Goal: Task Accomplishment & Management: Complete application form

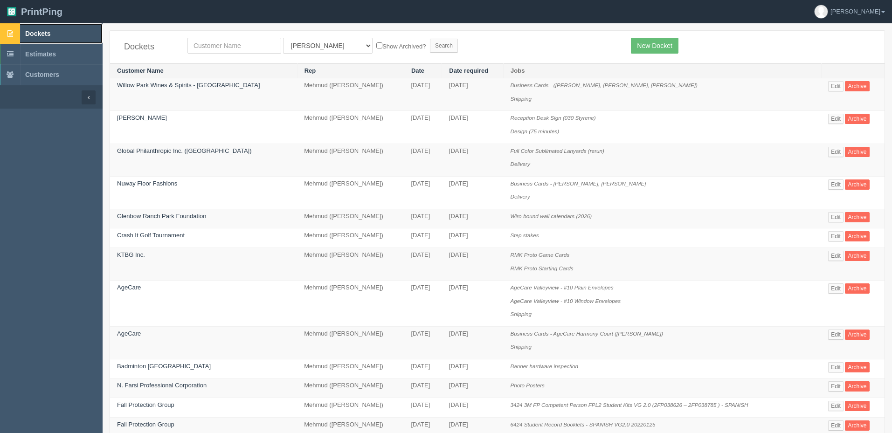
click at [55, 28] on link "Dockets" at bounding box center [51, 33] width 103 height 21
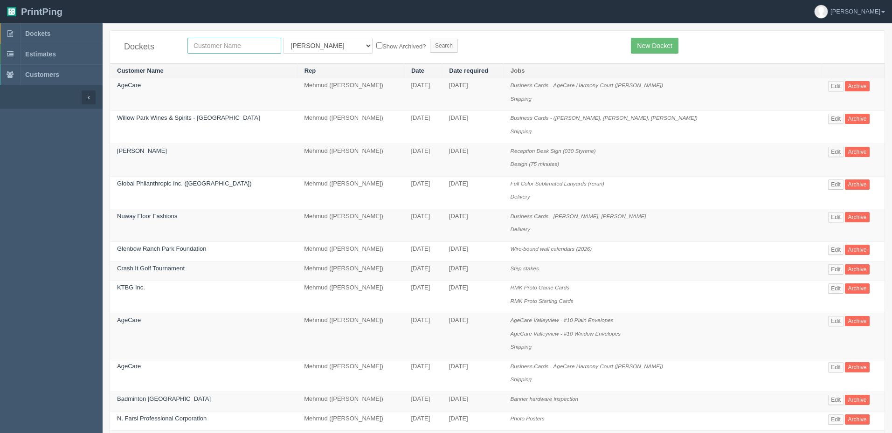
click at [233, 44] on input "text" at bounding box center [234, 46] width 94 height 16
type input "airport"
click at [430, 39] on input "Search" at bounding box center [444, 46] width 28 height 14
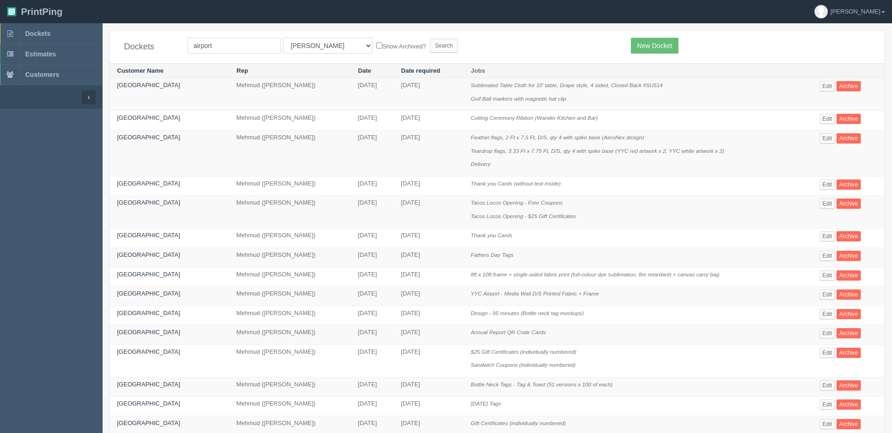
click at [489, 44] on form "airport All Users Ali Ali Test 1 Aly Amy Ankit Arif Brandon Dan France Greg Jim…" at bounding box center [401, 46] width 429 height 16
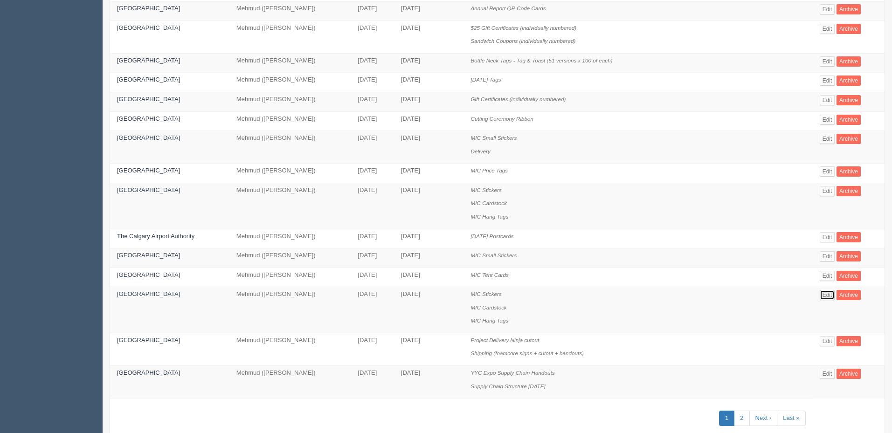
click at [829, 297] on link "Edit" at bounding box center [826, 295] width 15 height 10
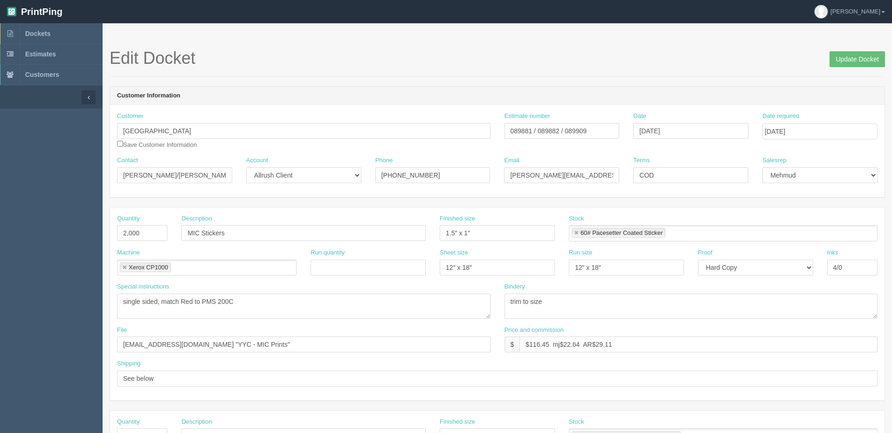
scroll to position [324, 0]
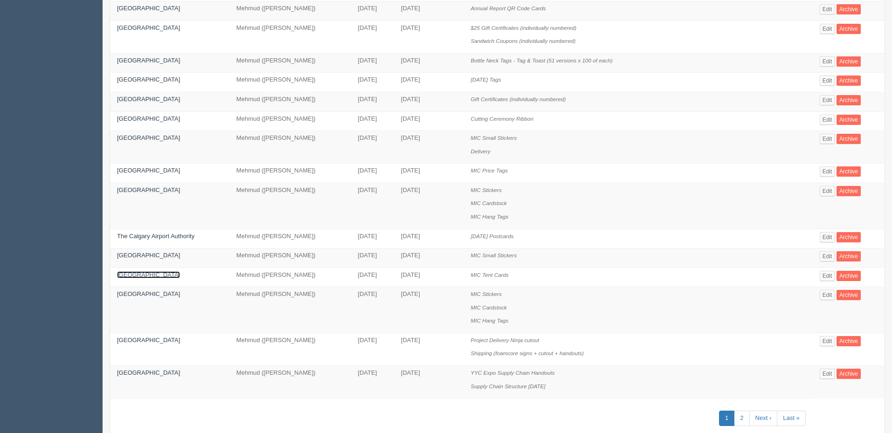
click at [163, 276] on link "Calgary International Airport" at bounding box center [148, 274] width 63 height 7
click at [827, 294] on link "Edit" at bounding box center [826, 295] width 15 height 10
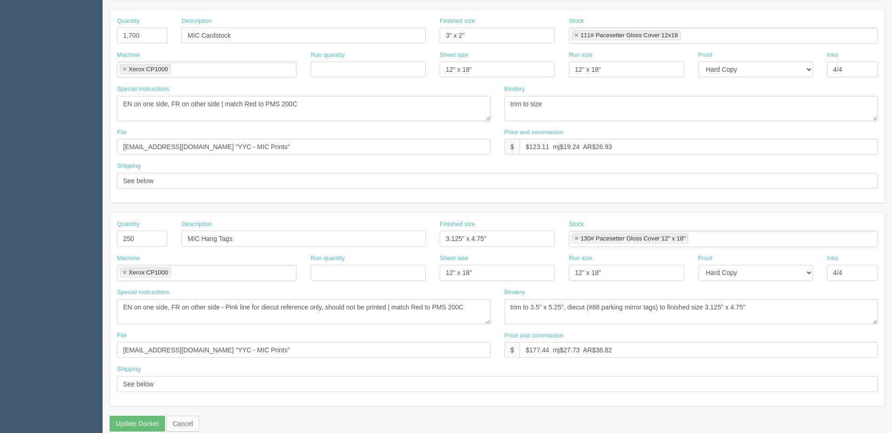
scroll to position [413, 0]
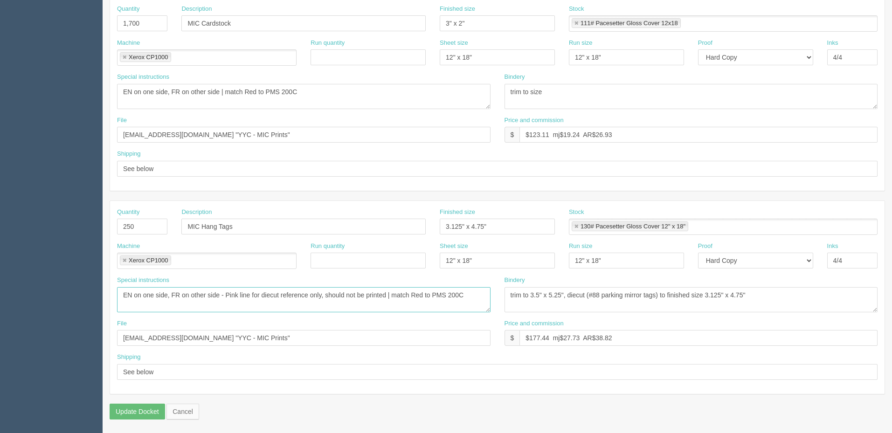
click at [300, 299] on textarea "EN on one side, FR on other side - Pink line for diecut reference only, should …" at bounding box center [303, 299] width 373 height 25
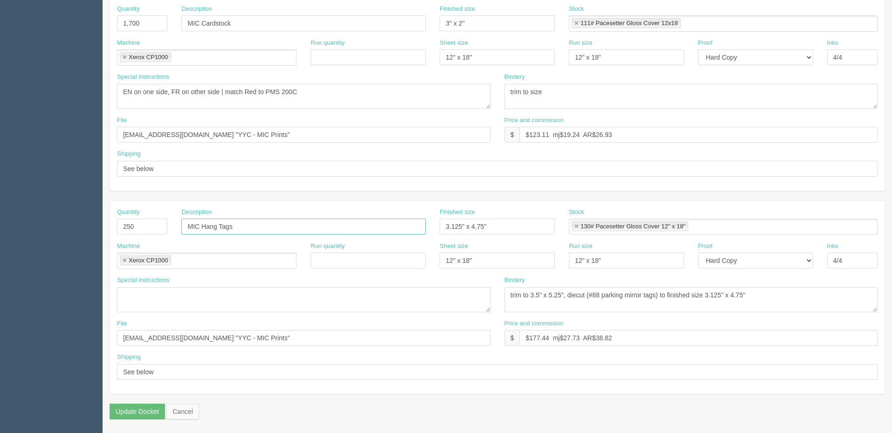
click at [250, 229] on input "MIC Hang Tags" at bounding box center [303, 227] width 244 height 16
drag, startPoint x: 511, startPoint y: 221, endPoint x: 314, endPoint y: 224, distance: 197.2
click at [315, 225] on div "Quantity 250 Description Finished size 3.125" x 4.75" Stock 130# Pacesetter Glo…" at bounding box center [497, 225] width 774 height 34
drag, startPoint x: 764, startPoint y: 292, endPoint x: 359, endPoint y: 296, distance: 404.6
click at [359, 296] on div "Special instructions EN on one side, FR on other side - Pink line for diecut re…" at bounding box center [497, 297] width 774 height 43
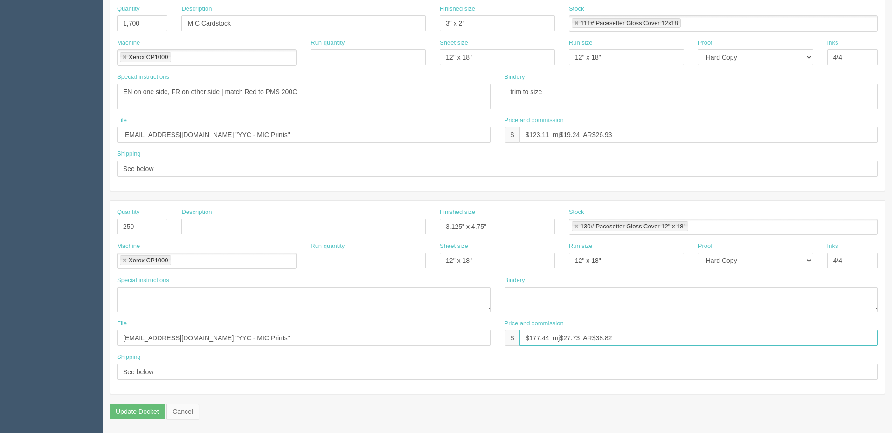
drag, startPoint x: 582, startPoint y: 336, endPoint x: 359, endPoint y: 330, distance: 222.9
click at [359, 330] on div "File files@allrush.ca "YYC - MIC Prints" Price and commission $ $177.44 mj$27.7…" at bounding box center [497, 336] width 774 height 34
drag, startPoint x: 324, startPoint y: 341, endPoint x: 0, endPoint y: 330, distance: 324.6
click at [0, 330] on section "Dockets Estimates Customers" at bounding box center [446, 21] width 892 height 823
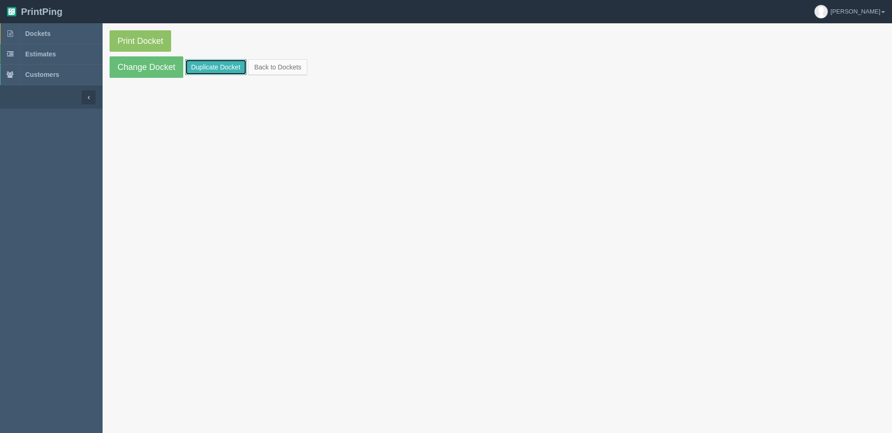
click at [222, 68] on link "Duplicate Docket" at bounding box center [216, 67] width 62 height 16
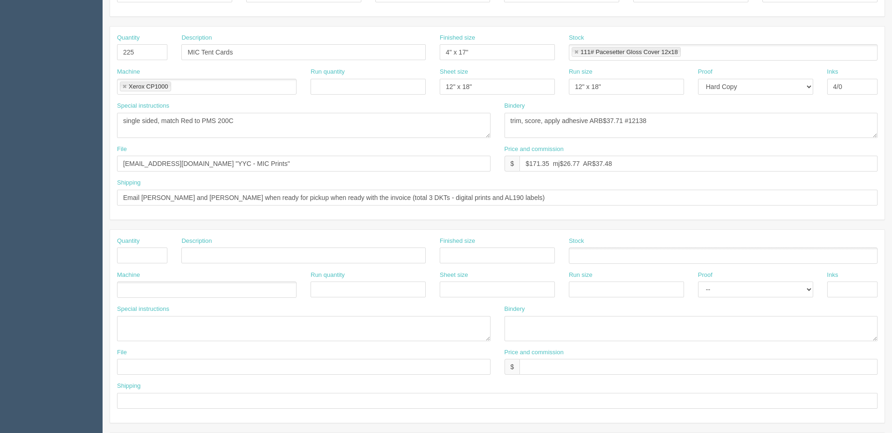
scroll to position [233, 0]
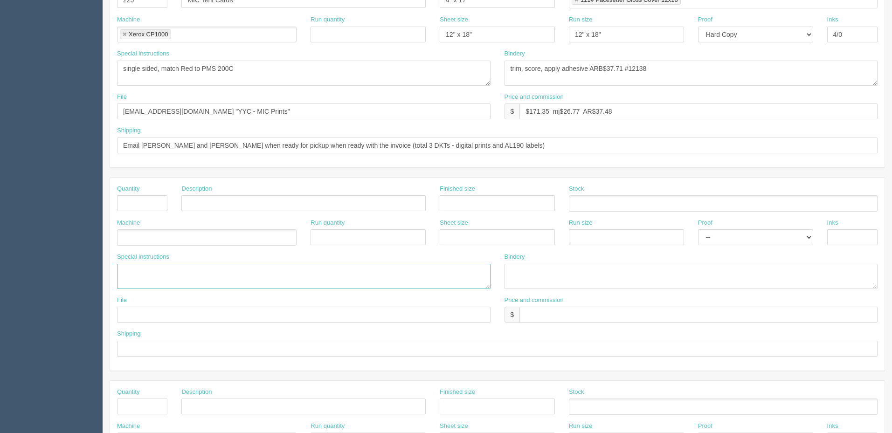
click at [164, 274] on textarea at bounding box center [303, 276] width 373 height 25
paste textarea "EN on one side, FR on other side - Pink line for diecut reference only, should …"
type textarea "EN on one side, FR on other side - Pink line for diecut reference only, should …"
click at [237, 197] on input "text" at bounding box center [303, 203] width 244 height 16
paste input "MIC Hang Tags"
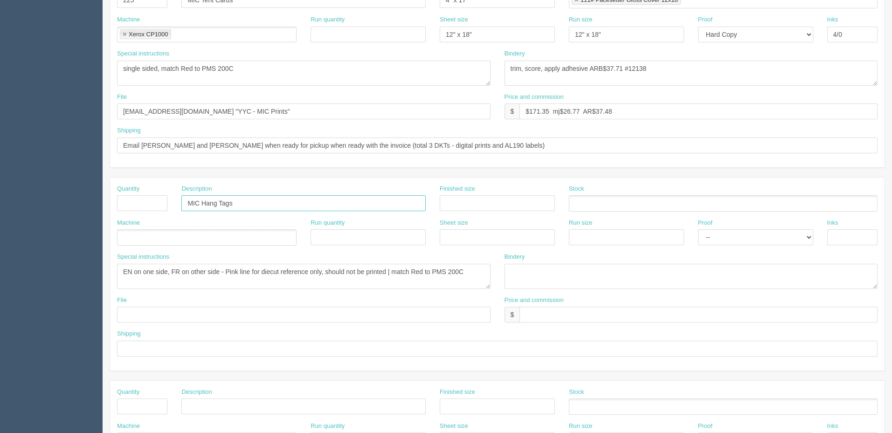
type input "MIC Hang Tags"
click at [134, 200] on input "text" at bounding box center [142, 203] width 50 height 16
type input "250"
drag, startPoint x: 474, startPoint y: 197, endPoint x: 475, endPoint y: 202, distance: 4.7
click at [474, 197] on input "text" at bounding box center [497, 203] width 115 height 16
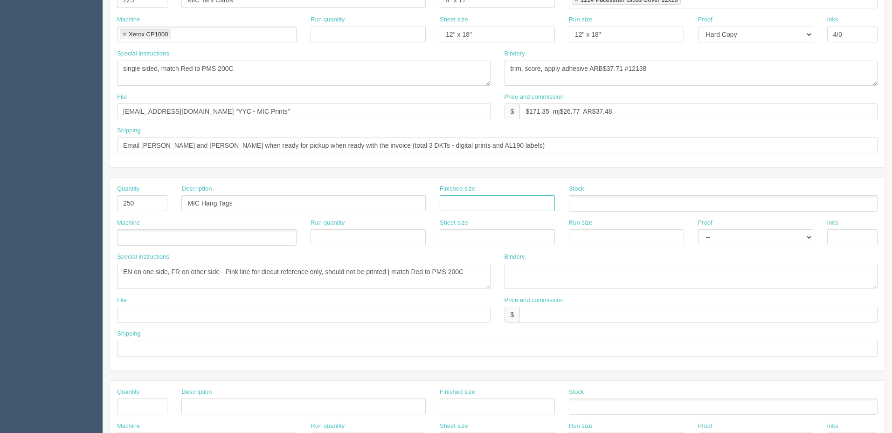
paste input "3.125" x 4.75""
type input "3.125" x 4.75""
click at [602, 204] on ul at bounding box center [723, 203] width 309 height 16
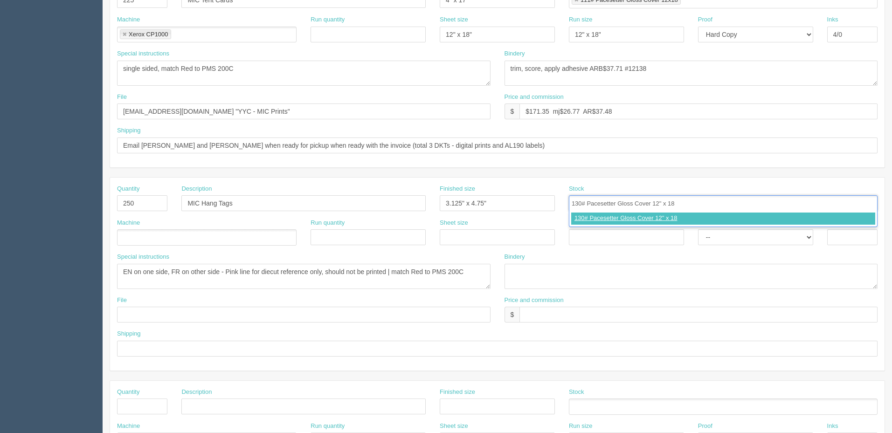
type input "130# Pacesetter Gloss Cover 12" x 18""
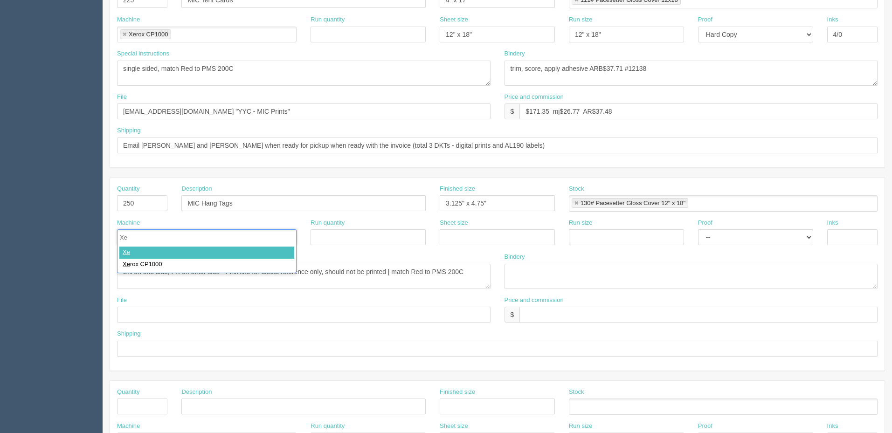
type input "Xer"
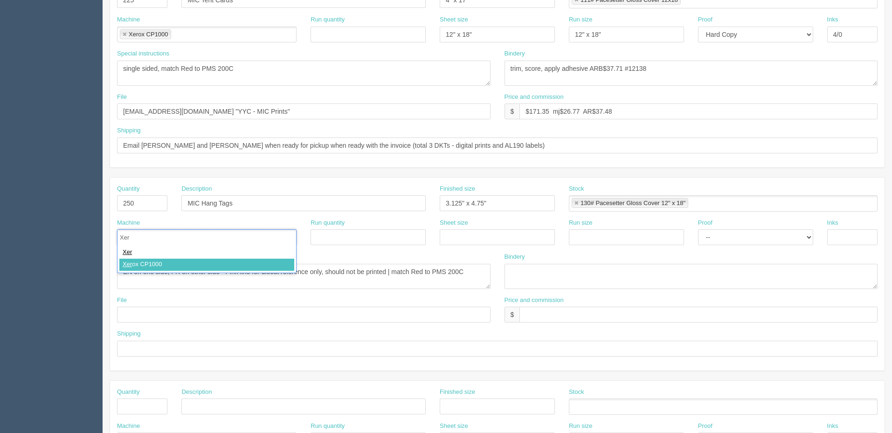
type input "Xerox CP1000"
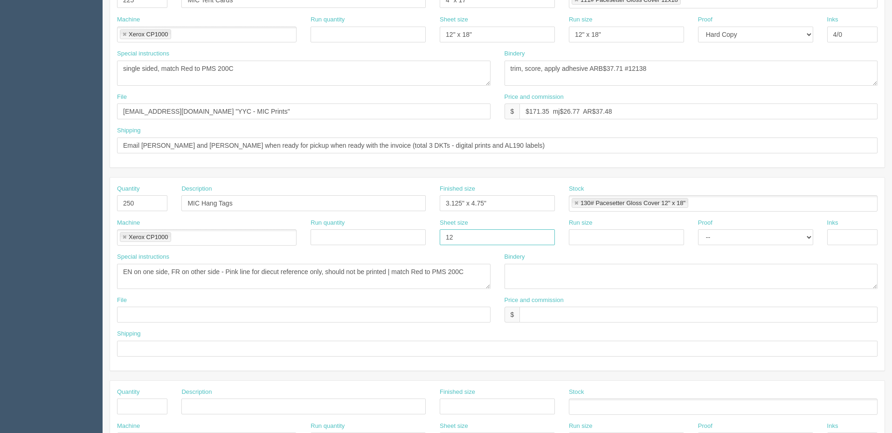
type input "12" x 18""
paste input "12" x 18""
type input "12" x 18""
select select "Hard Copy"
click at [698, 229] on select "-- Email Hard Copy" at bounding box center [755, 237] width 115 height 16
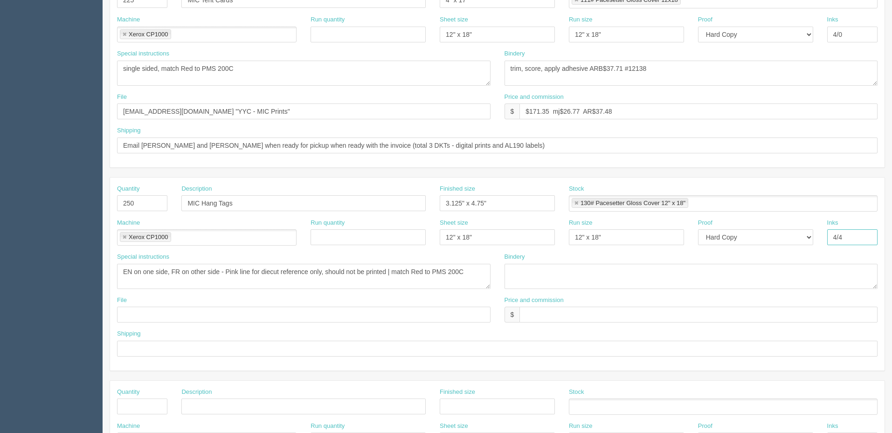
type input "4/4"
click at [537, 265] on textarea at bounding box center [690, 276] width 373 height 25
paste textarea "trim to 3.5" x 5.25", diecut (#88 parking mirror tags) to finished size 3.125" …"
type textarea "trim to 3.5" x 5.25", diecut (#88 parking mirror tags) to finished size 3.125" …"
drag, startPoint x: 555, startPoint y: 311, endPoint x: 47, endPoint y: 311, distance: 508.6
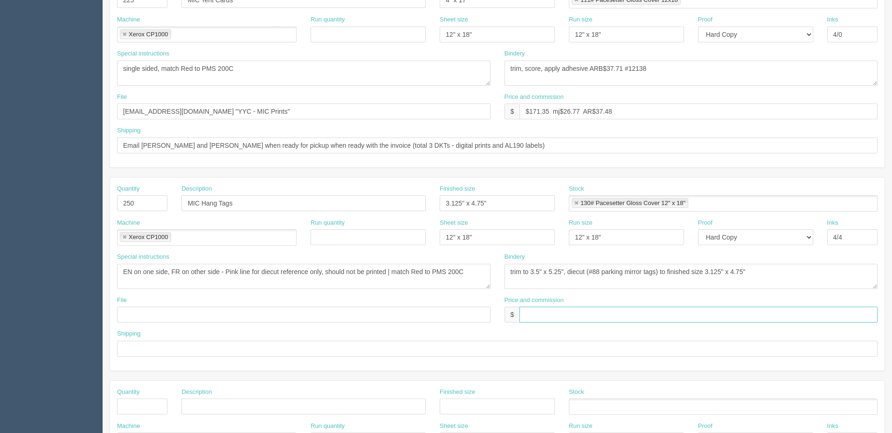
click at [555, 311] on input "text" at bounding box center [698, 315] width 358 height 16
paste input "$177.44 mj$27.73 AR$38.82"
type input "$177.44 mj$27.73 AR$38.82"
click at [145, 314] on input "text" at bounding box center [303, 315] width 373 height 16
paste input "files@allrush.ca "YYC - MIC Prints""
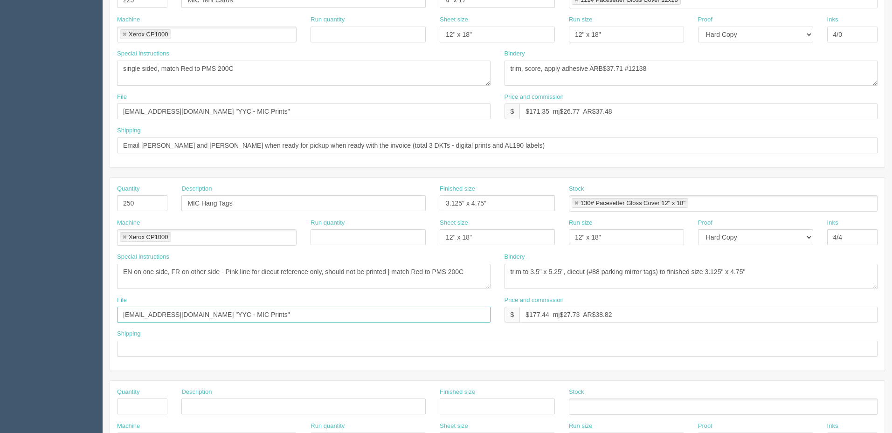
type input "files@allrush.ca "YYC - MIC Prints""
drag, startPoint x: 303, startPoint y: 143, endPoint x: 592, endPoint y: 158, distance: 290.3
click at [592, 158] on div "Shipping Email Lindsay and Kelsy when ready for pickup when ready with the invo…" at bounding box center [497, 143] width 774 height 34
click at [318, 143] on input "Email Lindsay and Kelsy when ready for pickup when ready" at bounding box center [497, 146] width 760 height 16
type input "Email Lindsay and Kelsy when ready for pickup when ready | ***THURSDAY NOON FIR…"
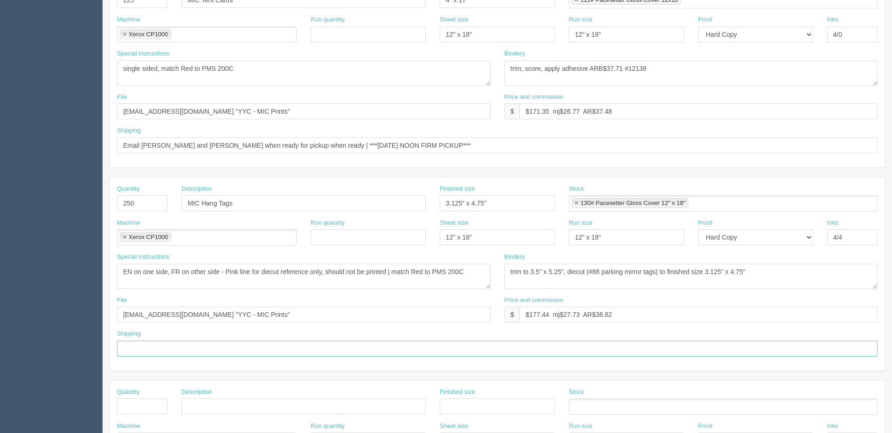
drag, startPoint x: 164, startPoint y: 355, endPoint x: 224, endPoint y: 347, distance: 61.1
click at [164, 355] on input "text" at bounding box center [497, 349] width 760 height 16
paste input "Email Lindsay and Kelsy when ready for pickup when ready | ***THURSDAY NOON FIR…"
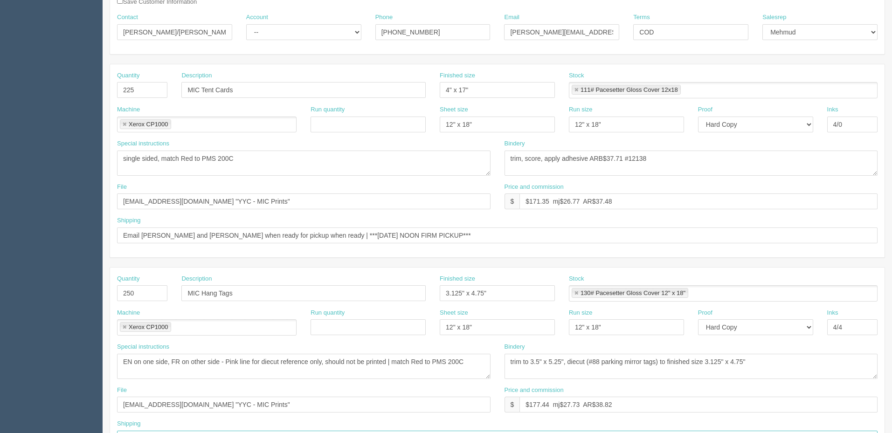
scroll to position [0, 0]
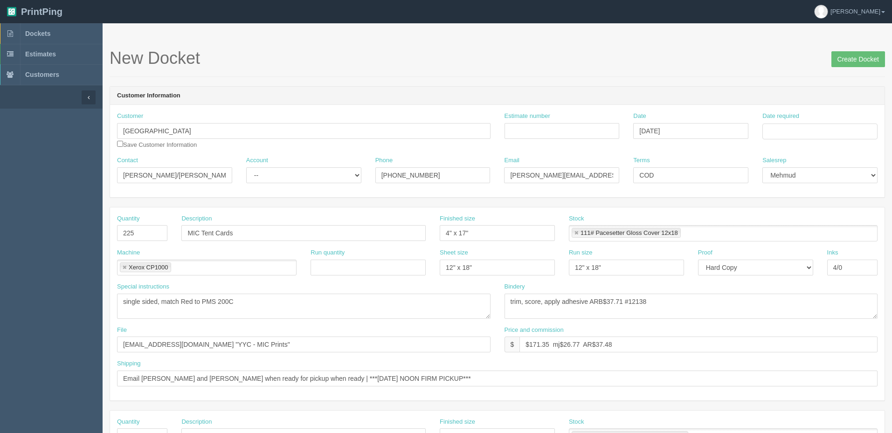
type input "Email Lindsay and Kelsy when ready for pickup when ready | ***THURSDAY NOON FIR…"
drag, startPoint x: 664, startPoint y: 177, endPoint x: 527, endPoint y: 177, distance: 136.6
click at [530, 177] on div "Contact Lindsay Sande/Kelsy Gabriel Account -- Existing Client Allrush Client R…" at bounding box center [497, 173] width 774 height 34
paste input "YYC013661"
type input "PO YYC013661"
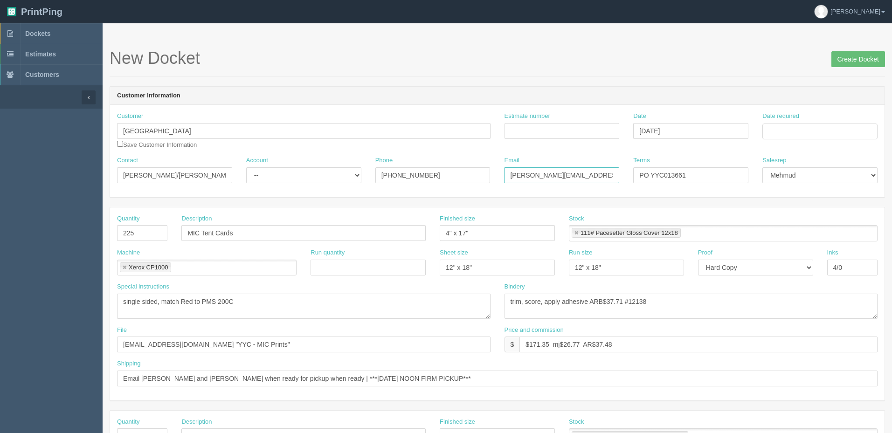
click at [584, 174] on input "lindsays@yyc.com/KelsyG@yyc.com" at bounding box center [561, 175] width 115 height 16
click at [309, 177] on select "-- Existing Client Allrush Client Rep Client" at bounding box center [303, 175] width 115 height 16
select select "Allrush Client"
click at [246, 167] on select "-- Existing Client Allrush Client Rep Client" at bounding box center [303, 175] width 115 height 16
click at [792, 125] on input "Date required" at bounding box center [819, 132] width 115 height 16
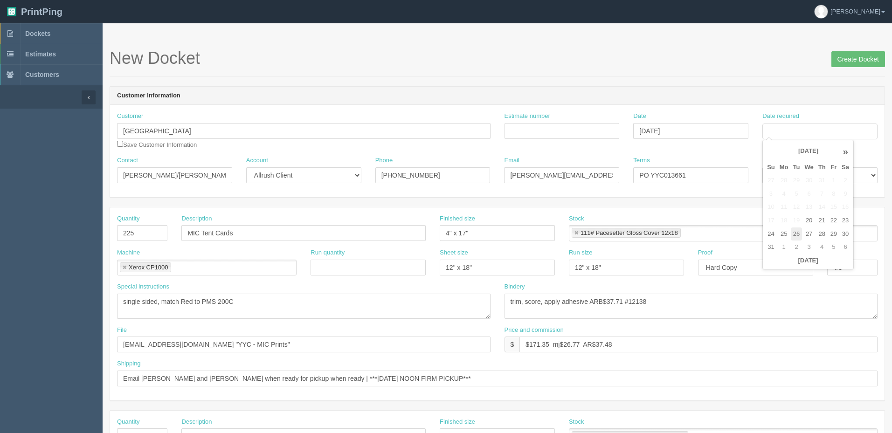
click at [797, 234] on td "26" at bounding box center [797, 234] width 12 height 14
click at [812, 231] on td "27" at bounding box center [809, 234] width 14 height 14
click at [824, 234] on td "28" at bounding box center [822, 234] width 12 height 14
type input "[DATE]"
click at [544, 345] on input "$171.35 mj$26.77 AR$37.48" at bounding box center [698, 345] width 358 height 16
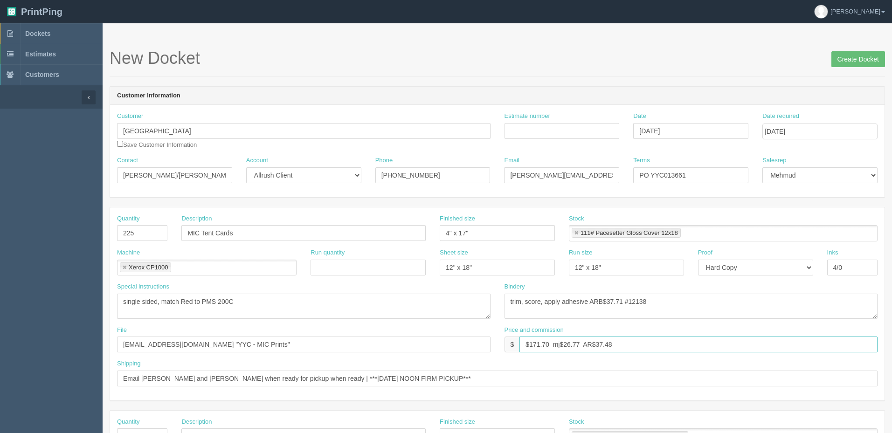
type input "$171.70 mj$26.77 AR$37.48"
click at [539, 129] on input "Estimate number" at bounding box center [561, 131] width 115 height 16
paste input "089742"
click at [581, 130] on input "089742 /" at bounding box center [561, 131] width 115 height 16
paste input "089909"
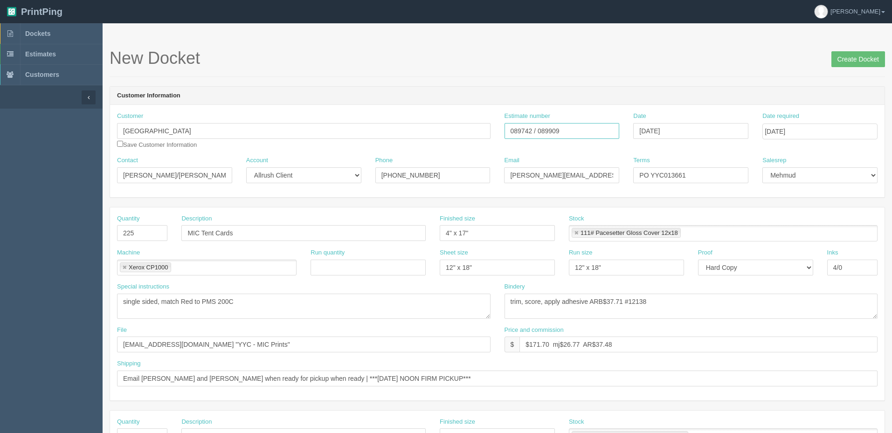
type input "089742 / 089909"
drag, startPoint x: 204, startPoint y: 301, endPoint x: 313, endPoint y: 302, distance: 109.1
click at [313, 302] on textarea "single sided, match Red to PMS 200C" at bounding box center [303, 306] width 373 height 25
paste textarea "35"
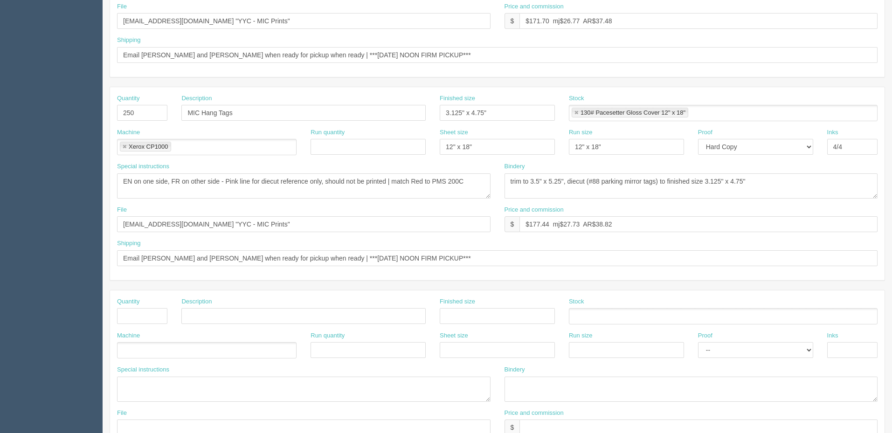
scroll to position [326, 0]
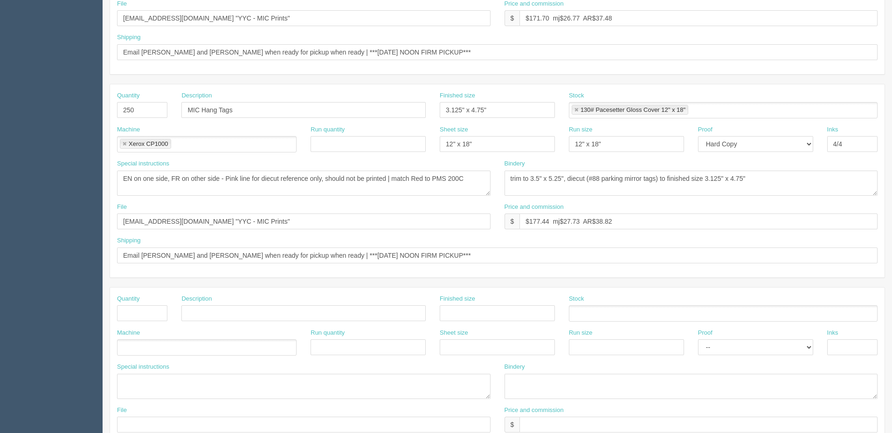
type textarea "single sided, match Red to PMS 2035C"
drag, startPoint x: 451, startPoint y: 178, endPoint x: 552, endPoint y: 179, distance: 100.7
click at [552, 179] on div "Special instructions EN on one side, FR on other side - Pink line for diecut re…" at bounding box center [497, 180] width 774 height 43
paste textarea "35"
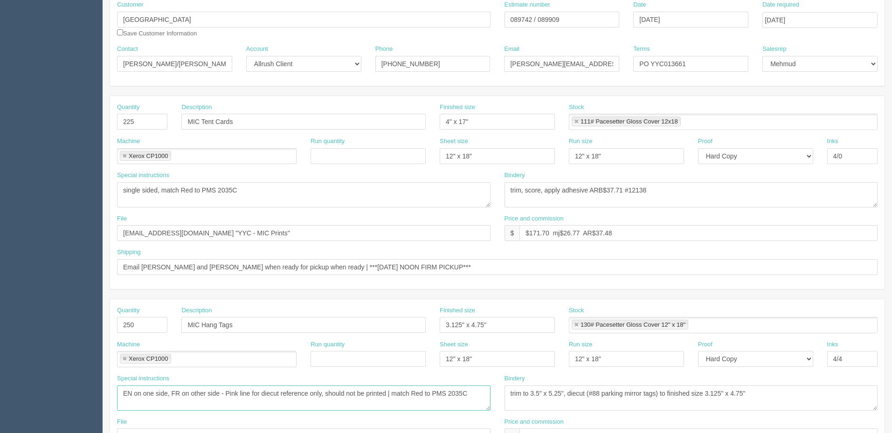
scroll to position [0, 0]
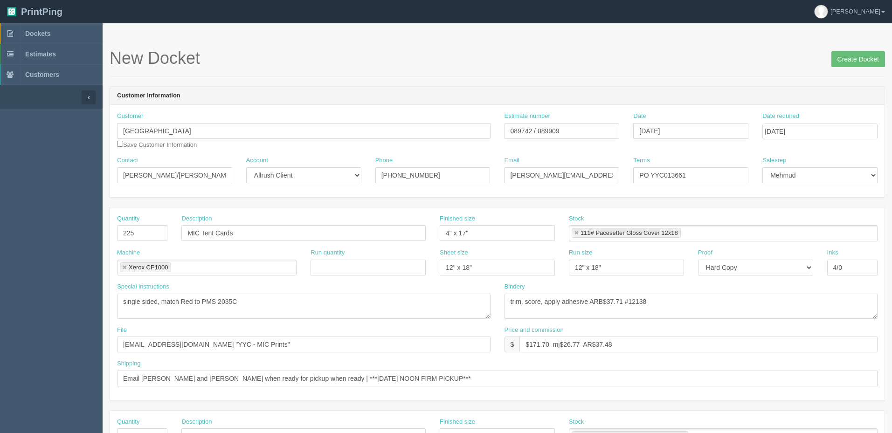
type textarea "EN on one side, FR on other side - Pink line for diecut reference only, should …"
click at [522, 130] on input "089742 / 089909" at bounding box center [561, 131] width 115 height 16
click at [543, 342] on input "$171.70 mj$26.77 AR$37.48" at bounding box center [698, 345] width 358 height 16
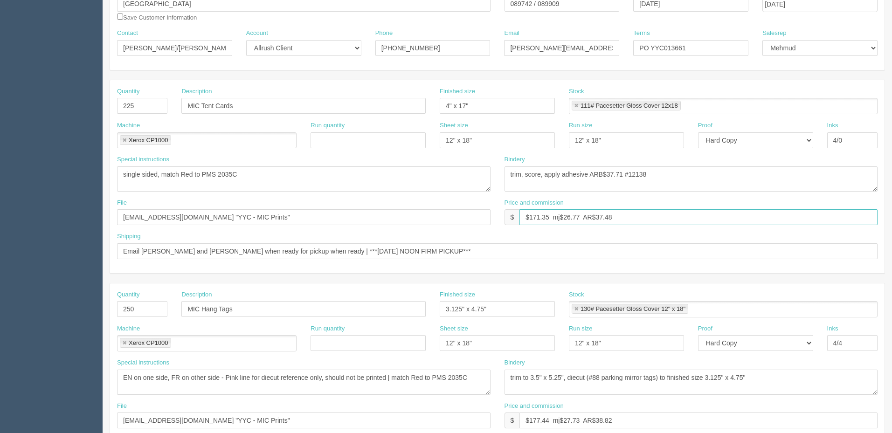
scroll to position [140, 0]
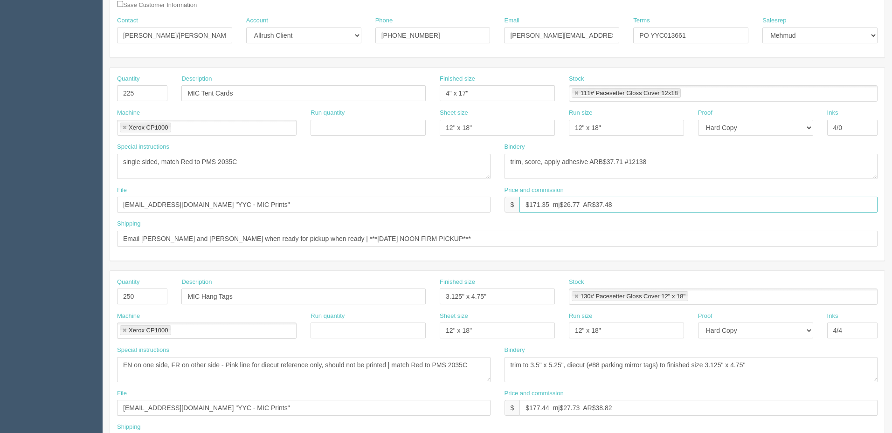
type input "$171.35 mj$26.77 AR$37.48"
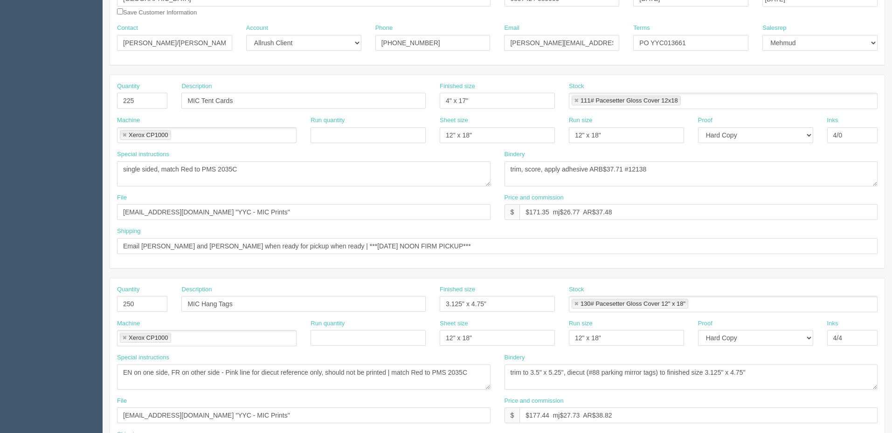
scroll to position [0, 0]
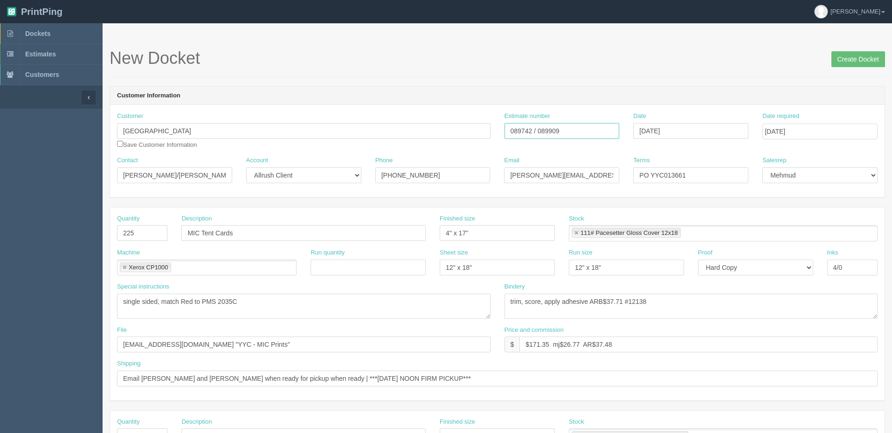
click at [517, 130] on input "089742 / 089909" at bounding box center [561, 131] width 115 height 16
click at [553, 130] on input "089742 / 089909" at bounding box center [561, 131] width 115 height 16
click at [549, 131] on input "089742 / 089909" at bounding box center [561, 131] width 115 height 16
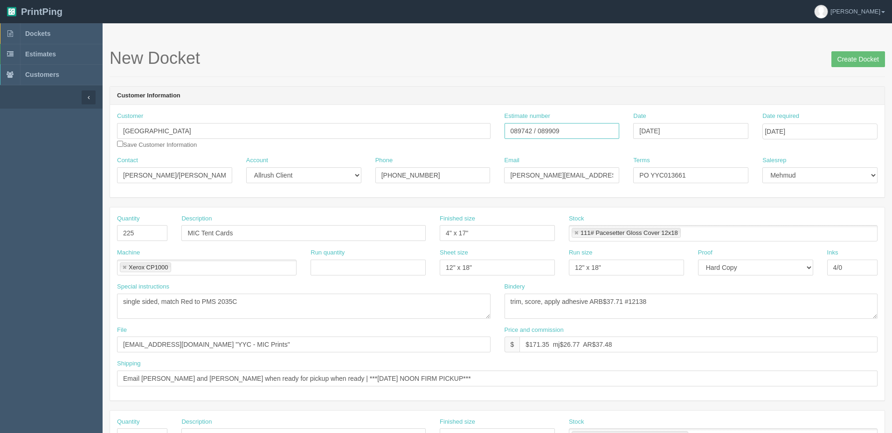
click at [549, 131] on input "089742 / 089909" at bounding box center [561, 131] width 115 height 16
click at [843, 58] on input "Create Docket" at bounding box center [858, 59] width 54 height 16
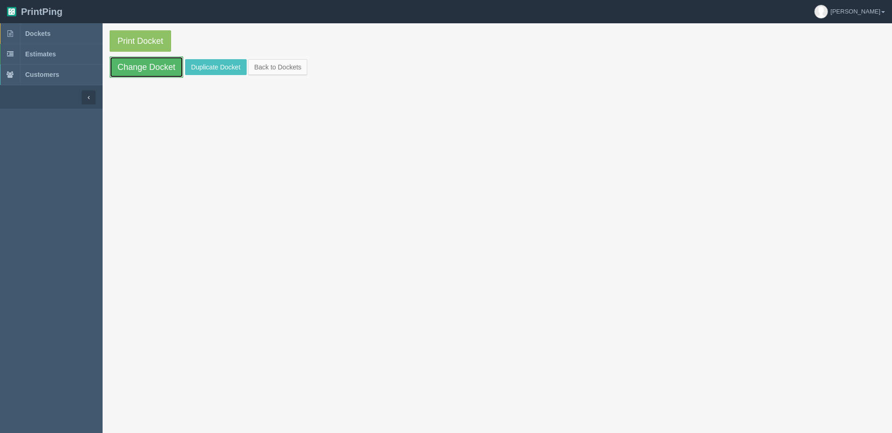
click at [145, 64] on link "Change Docket" at bounding box center [147, 66] width 74 height 21
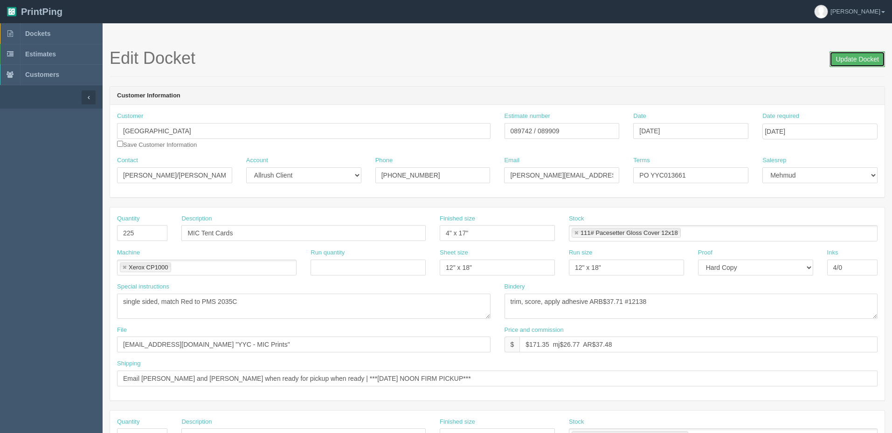
click at [860, 62] on input "Update Docket" at bounding box center [856, 59] width 55 height 16
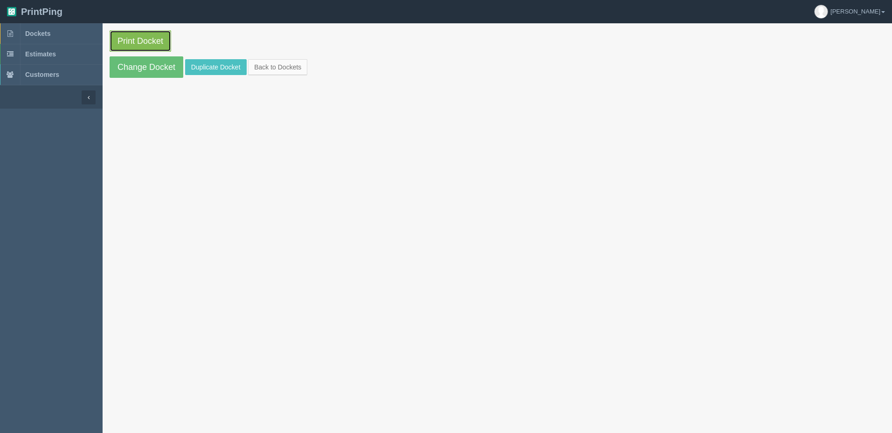
click at [147, 37] on link "Print Docket" at bounding box center [141, 40] width 62 height 21
click at [50, 35] on span "Dockets" at bounding box center [37, 33] width 25 height 7
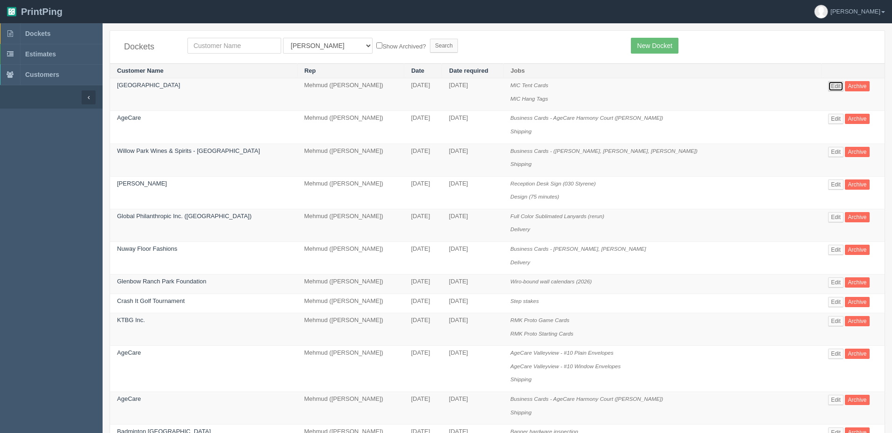
click at [832, 89] on link "Edit" at bounding box center [835, 86] width 15 height 10
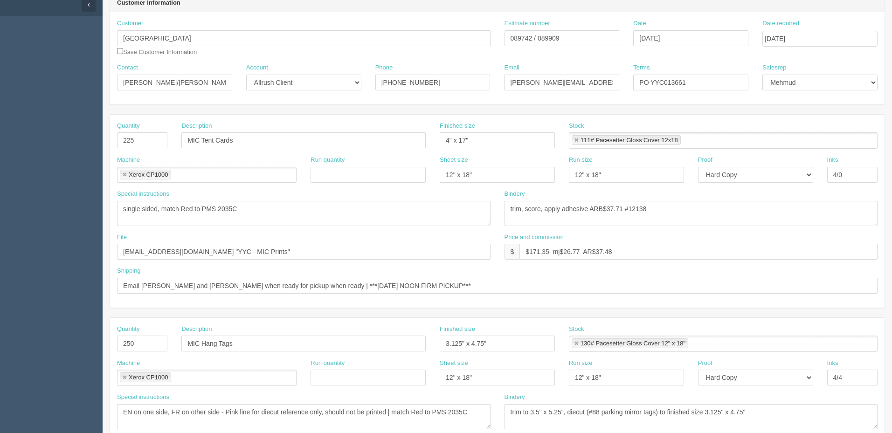
scroll to position [93, 0]
click at [299, 248] on input "files@allrush.ca "YYC - MIC Prints"" at bounding box center [303, 251] width 373 height 16
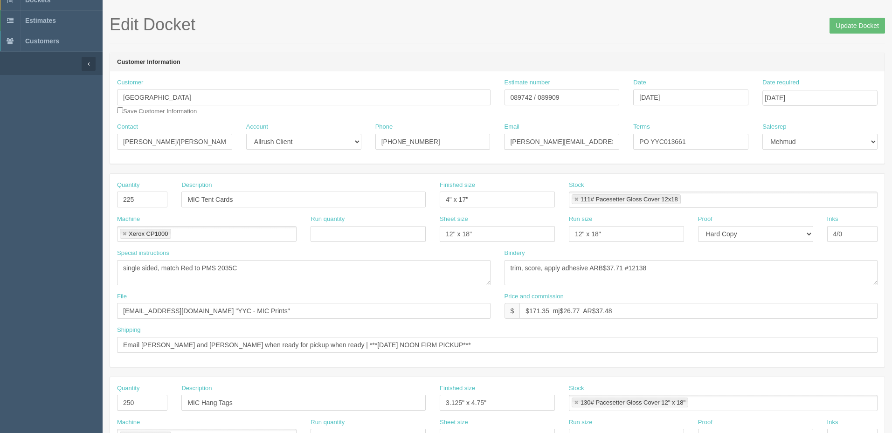
scroll to position [0, 0]
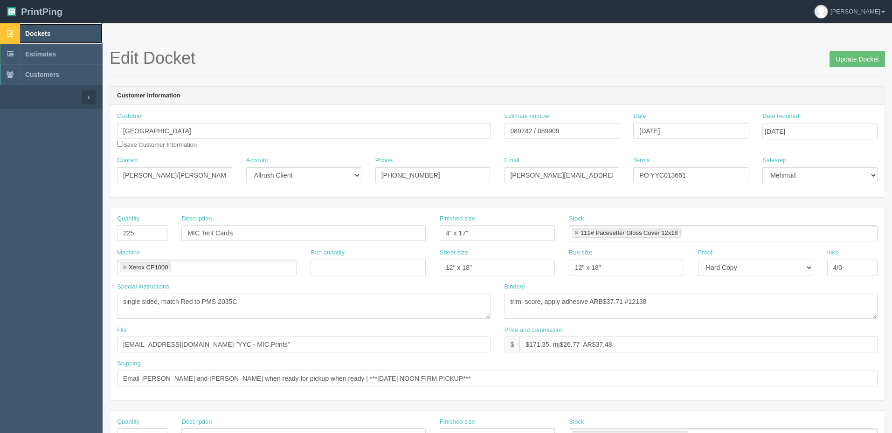
drag, startPoint x: 42, startPoint y: 27, endPoint x: 258, endPoint y: 91, distance: 224.8
click at [42, 27] on link "Dockets" at bounding box center [51, 33] width 103 height 21
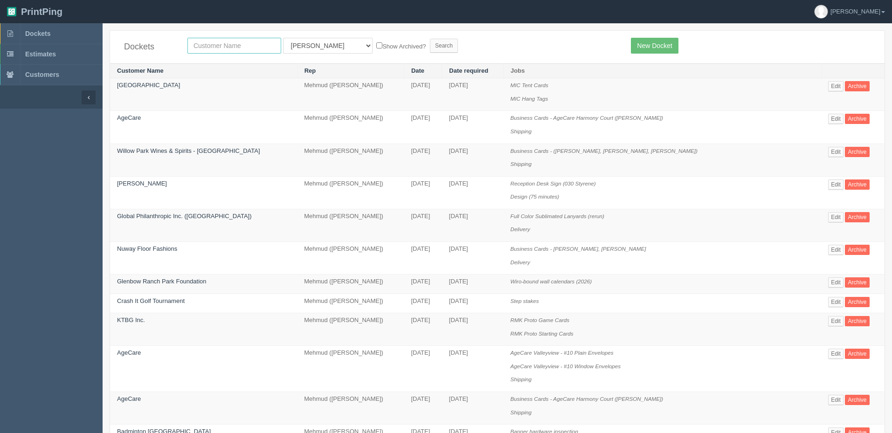
click at [247, 46] on input "text" at bounding box center [234, 46] width 94 height 16
type input "steel"
click at [430, 39] on input "Search" at bounding box center [444, 46] width 28 height 14
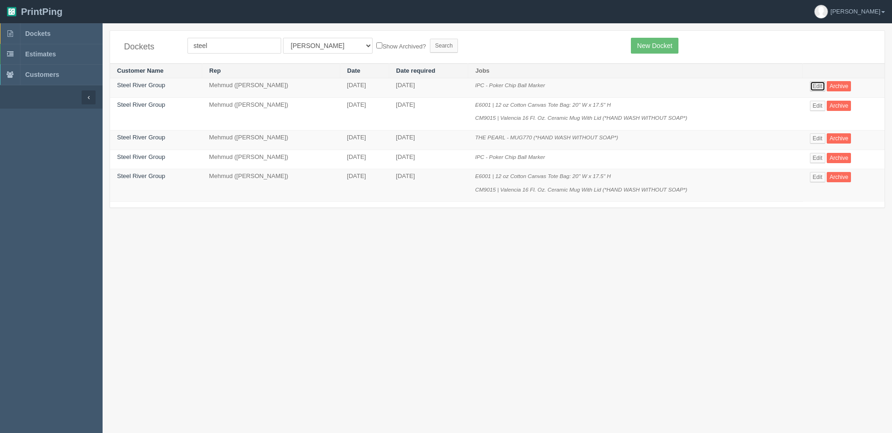
click at [812, 85] on link "Edit" at bounding box center [817, 86] width 15 height 10
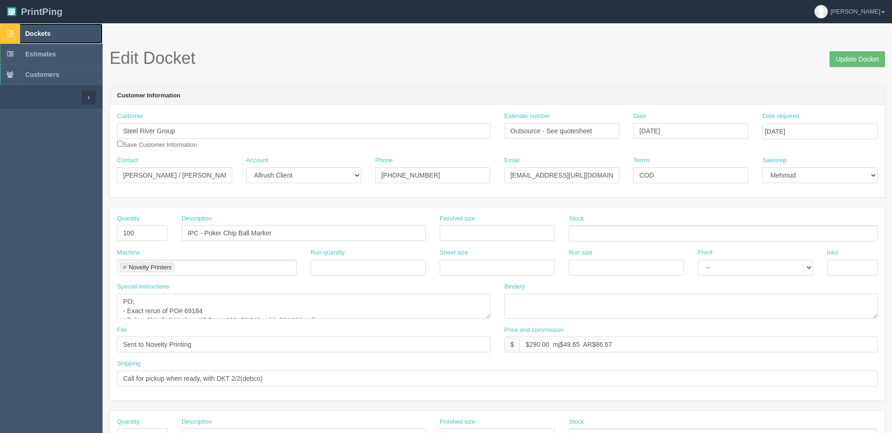
click at [36, 36] on span "Dockets" at bounding box center [37, 33] width 25 height 7
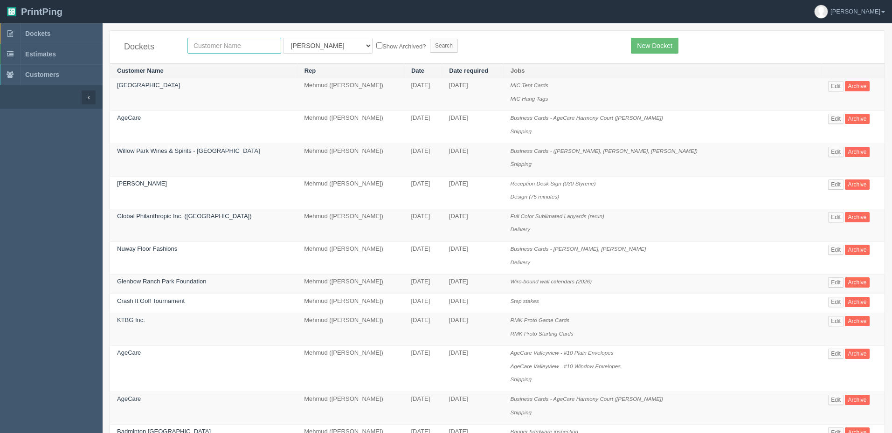
click at [250, 43] on input "text" at bounding box center [234, 46] width 94 height 16
type input "stage"
click at [430, 39] on input "Search" at bounding box center [444, 46] width 28 height 14
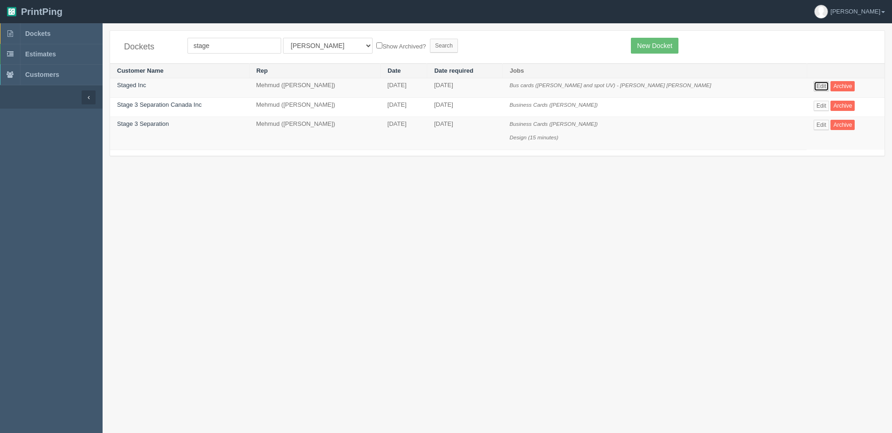
click at [813, 83] on link "Edit" at bounding box center [820, 86] width 15 height 10
click at [813, 104] on link "Edit" at bounding box center [820, 106] width 15 height 10
click at [813, 122] on link "Edit" at bounding box center [820, 125] width 15 height 10
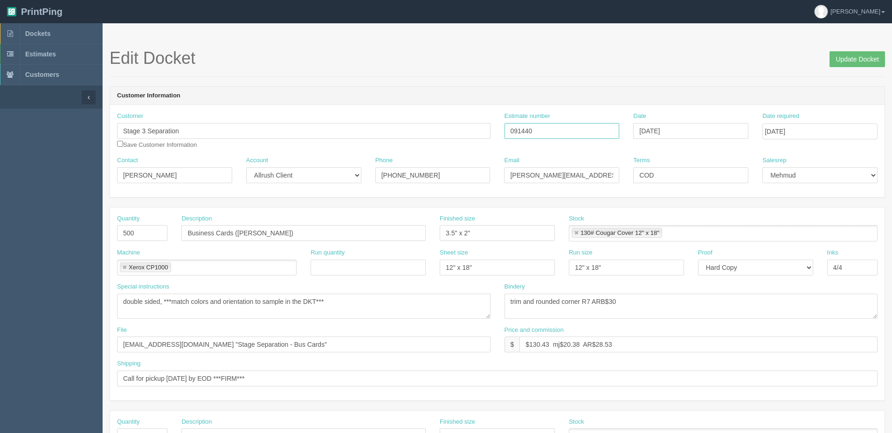
drag, startPoint x: 542, startPoint y: 130, endPoint x: 343, endPoint y: 117, distance: 199.5
click at [346, 117] on div "Customer Stage 3 Separation Save Customer Information Estimate number 091440 Da…" at bounding box center [497, 134] width 774 height 44
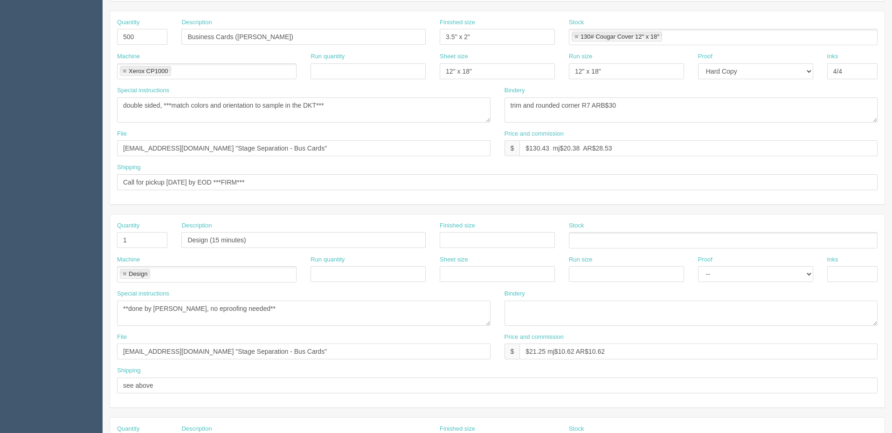
scroll to position [180, 0]
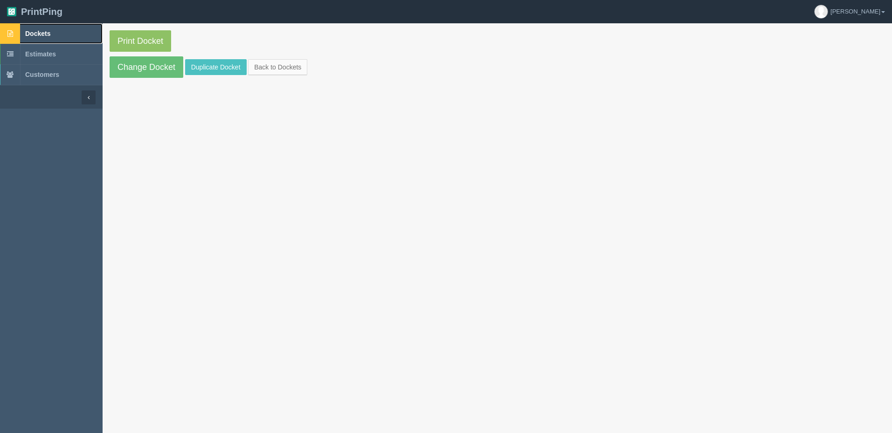
click at [53, 34] on link "Dockets" at bounding box center [51, 33] width 103 height 21
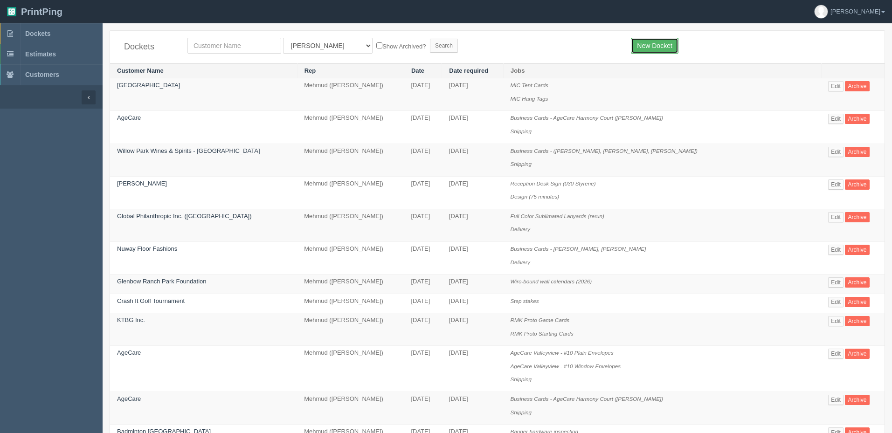
click at [668, 41] on link "New Docket" at bounding box center [654, 46] width 47 height 16
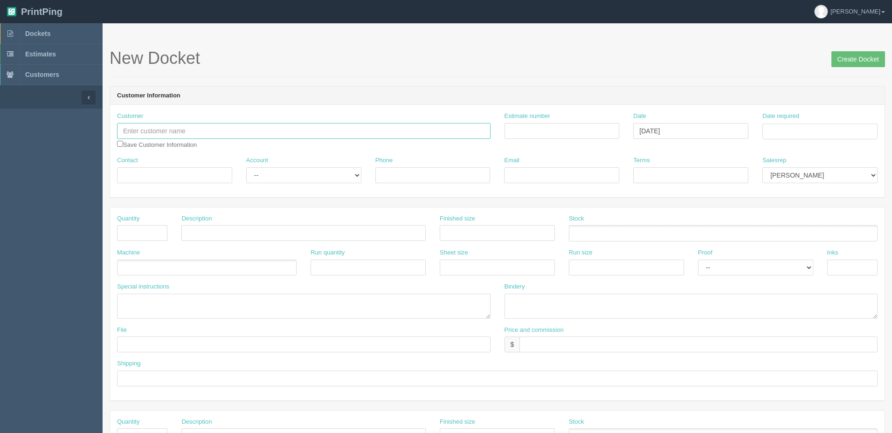
click at [205, 127] on input "text" at bounding box center [303, 131] width 373 height 16
type input "LRC Trucking Ltd."
click at [573, 132] on input "Estimate number" at bounding box center [561, 131] width 115 height 16
type input "091930"
click at [823, 233] on td "28" at bounding box center [822, 234] width 12 height 14
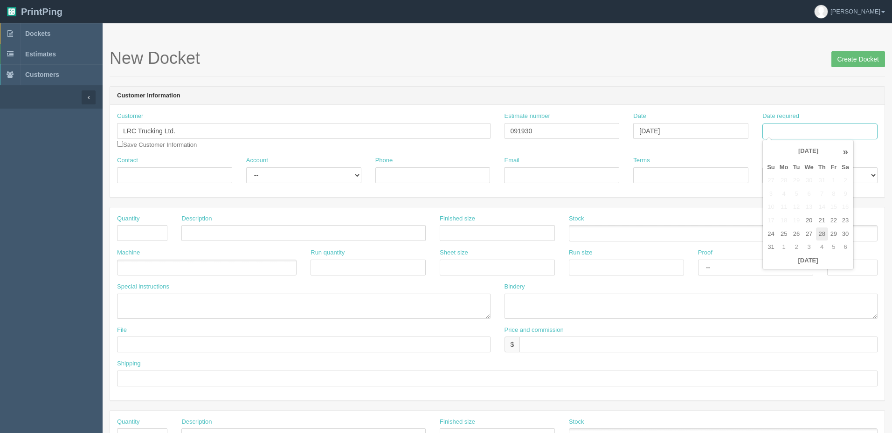
type input "[DATE]"
click at [786, 86] on form "New Docket Create Docket Customer Information Customer LRC Trucking Ltd. Save C…" at bounding box center [497, 441] width 775 height 784
click at [811, 169] on select "Mark Mikayla Aly Arif Stacy Rebecca Matthew Viki Phil Greg Jim Sam Brandon Zach…" at bounding box center [819, 175] width 115 height 16
select select "8"
click at [762, 167] on select "Mark Mikayla Aly Arif Stacy Rebecca Matthew Viki Phil Greg Jim Sam Brandon Zach…" at bounding box center [819, 175] width 115 height 16
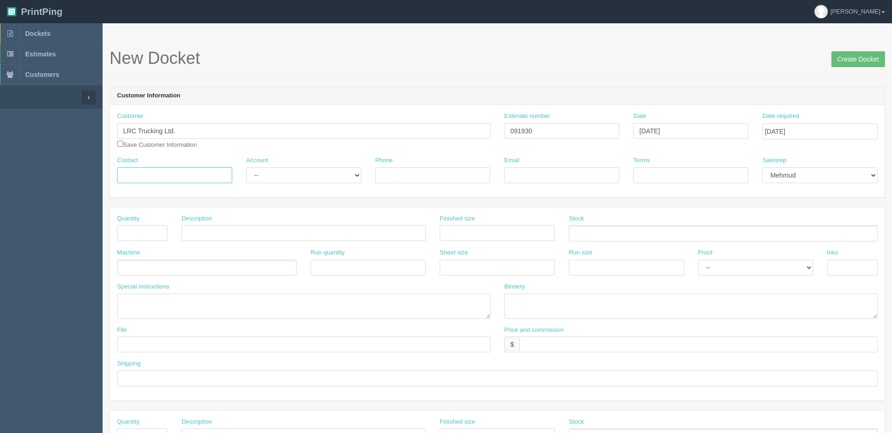
click at [188, 171] on input "Contact" at bounding box center [174, 175] width 115 height 16
type input "Rowena Concepcion"
select select "Allrush Client"
click at [246, 167] on select "-- Existing Client Allrush Client Rep Client" at bounding box center [303, 175] width 115 height 16
type input "403-968-4651"
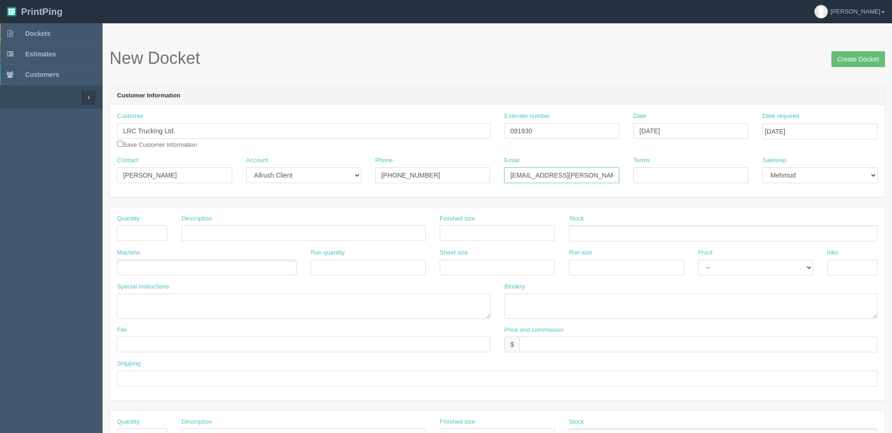
type input "lrctrucking@shaw.ca"
type input "COD"
click at [134, 231] on input "text" at bounding box center [142, 233] width 50 height 16
type input "10,000"
click at [218, 232] on input "text" at bounding box center [303, 233] width 244 height 16
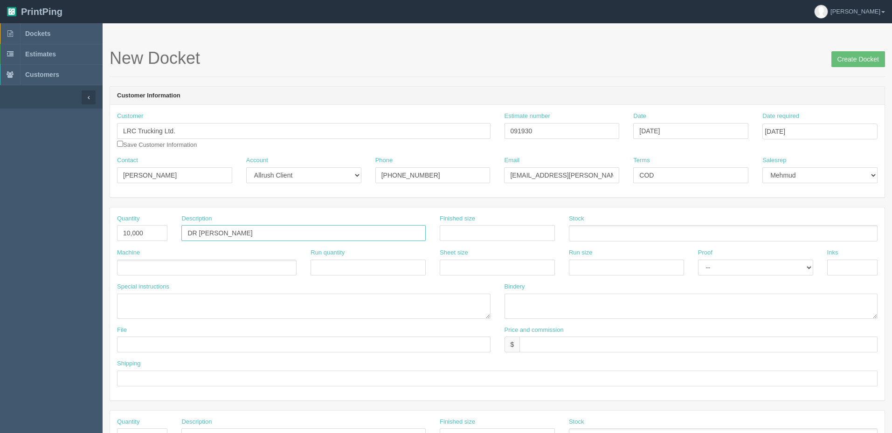
click at [193, 232] on input "DR Hotshot" at bounding box center [303, 233] width 244 height 16
click at [265, 236] on input "DR Hotshot" at bounding box center [303, 233] width 244 height 16
type input "LRC Trucking - Delivery Receipt (Hotshot)"
drag, startPoint x: 543, startPoint y: 129, endPoint x: 613, endPoint y: 188, distance: 91.6
click at [402, 129] on div "Customer LRC Trucking Ltd. Save Customer Information Estimate number 091930 Dat…" at bounding box center [497, 134] width 774 height 44
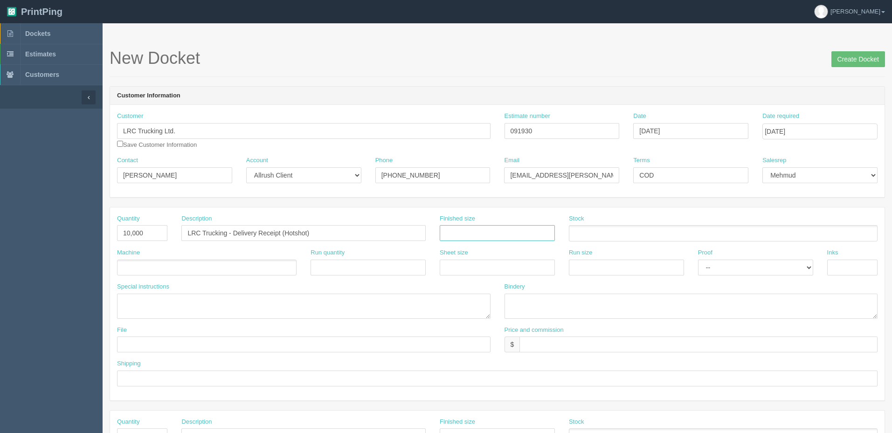
drag, startPoint x: 484, startPoint y: 234, endPoint x: 490, endPoint y: 228, distance: 8.6
click at [483, 234] on input "text" at bounding box center [497, 233] width 115 height 16
type input "8.5" x 3.5""
click at [595, 232] on ul at bounding box center [723, 233] width 309 height 16
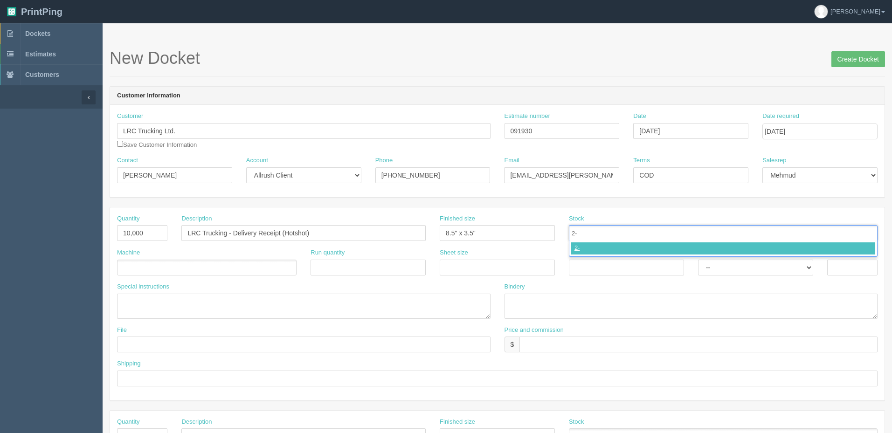
type input "2"
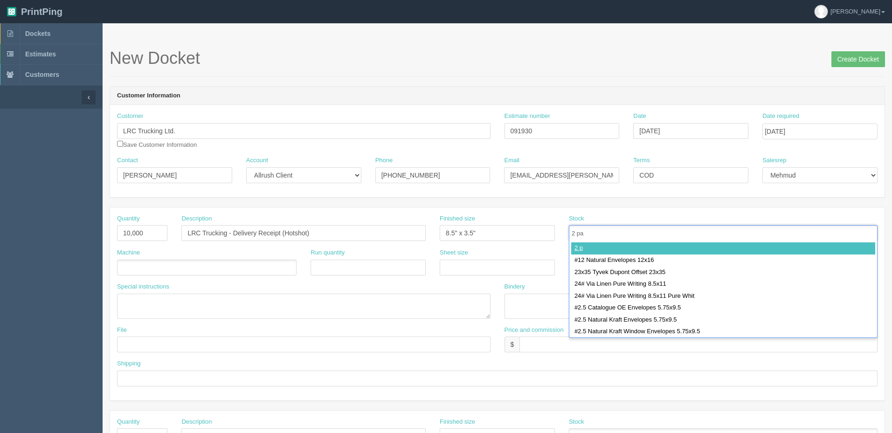
type input "2 par"
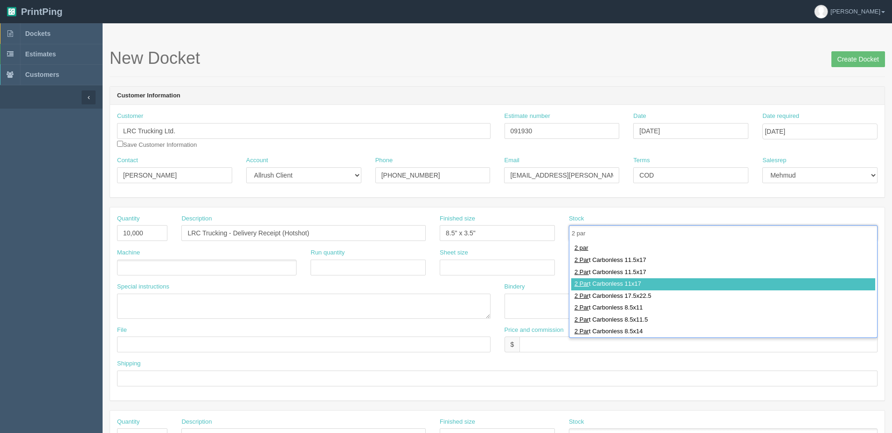
type input "2 Part Carbonless 11x17"
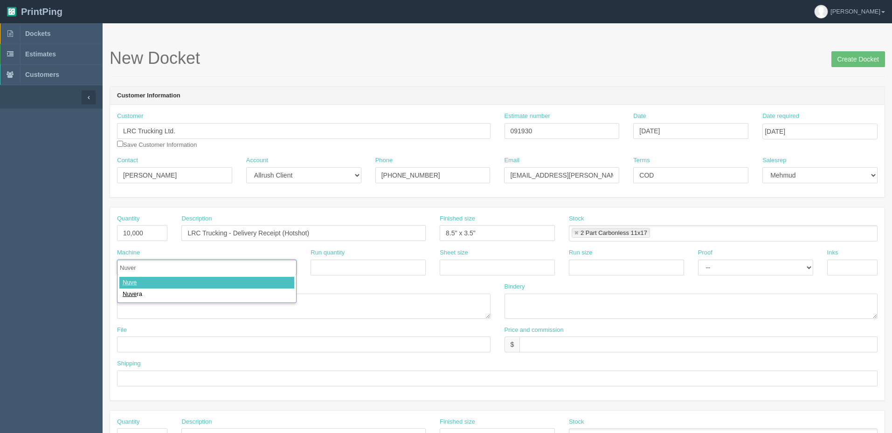
type input "Nuvera"
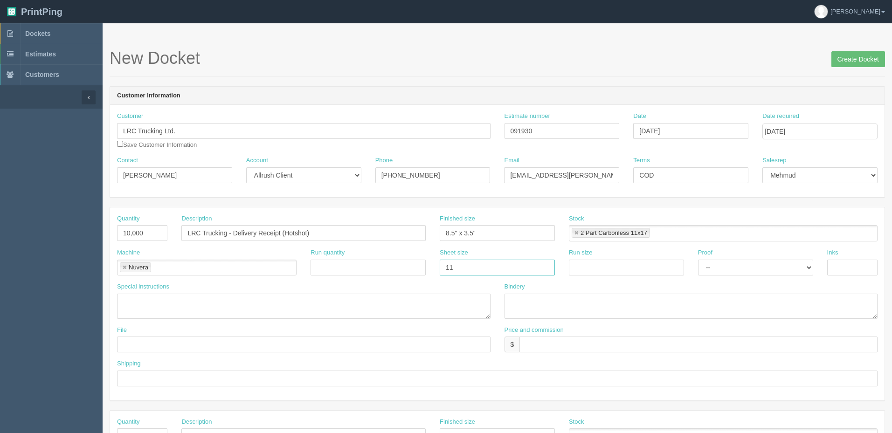
type input "11" x 17""
paste input "11" x 17""
type input "11" x 17""
select select "Hard Copy"
click at [698, 260] on select "-- Email Hard Copy" at bounding box center [755, 268] width 115 height 16
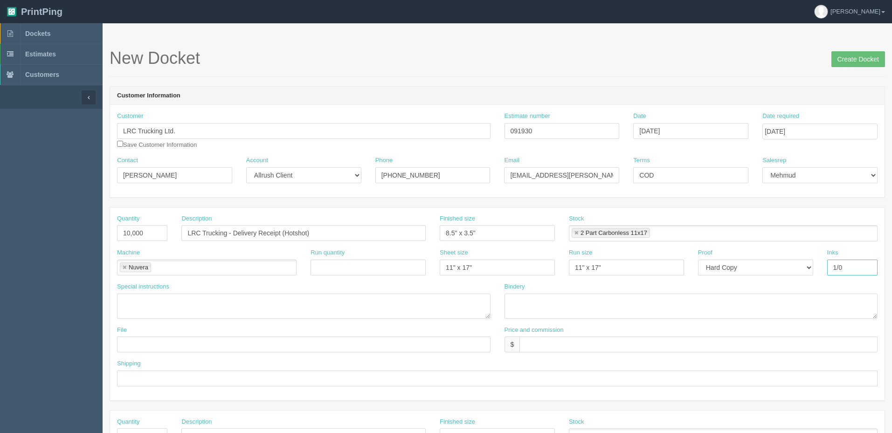
type input "1/0"
click at [590, 300] on textarea at bounding box center [690, 306] width 373 height 25
click at [571, 302] on textarea "trim to size" at bounding box center [690, 306] width 373 height 25
click at [592, 304] on textarea "trim to size" at bounding box center [690, 306] width 373 height 25
type textarea "trim and glue in sets"
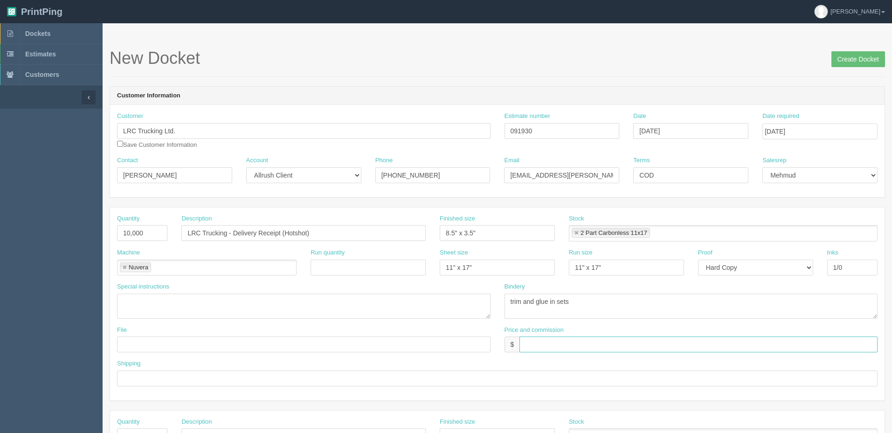
click at [539, 342] on input "text" at bounding box center [698, 345] width 358 height 16
click at [561, 341] on input "$773.95 mJ$ AR$" at bounding box center [698, 345] width 358 height 16
click at [597, 343] on input "$773.95 mj$ AR$" at bounding box center [698, 345] width 358 height 16
click at [565, 344] on input "$773.95 mj$ AR$186.82" at bounding box center [698, 345] width 358 height 16
type input "$773.95 mj$53.38 AR$186.82"
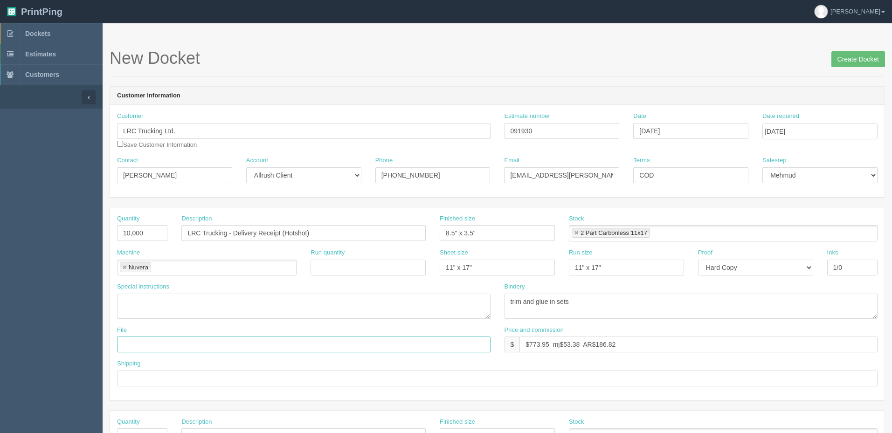
click at [171, 343] on input "text" at bounding box center [303, 345] width 373 height 16
click at [325, 227] on input "LRC Trucking - Delivery Receipt (Hotshot)" at bounding box center [303, 233] width 244 height 16
click at [238, 350] on input "files@allrush.ca "" at bounding box center [303, 345] width 373 height 16
paste input "LRC Trucking - Delivery Receipt (Hotshot)"
type input "files@allrush.ca "LRC Trucking - Delivery Receipt""
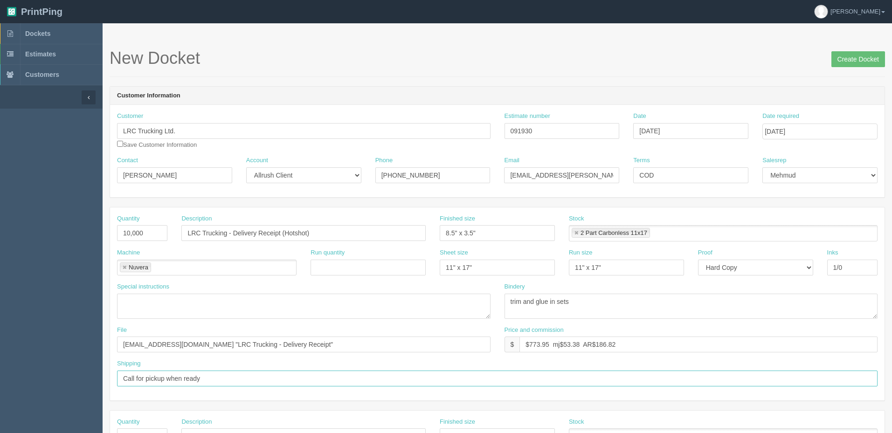
type input "Call for pickup when ready"
click at [368, 305] on textarea at bounding box center [303, 306] width 373 height 25
click at [856, 57] on input "Create Docket" at bounding box center [858, 59] width 54 height 16
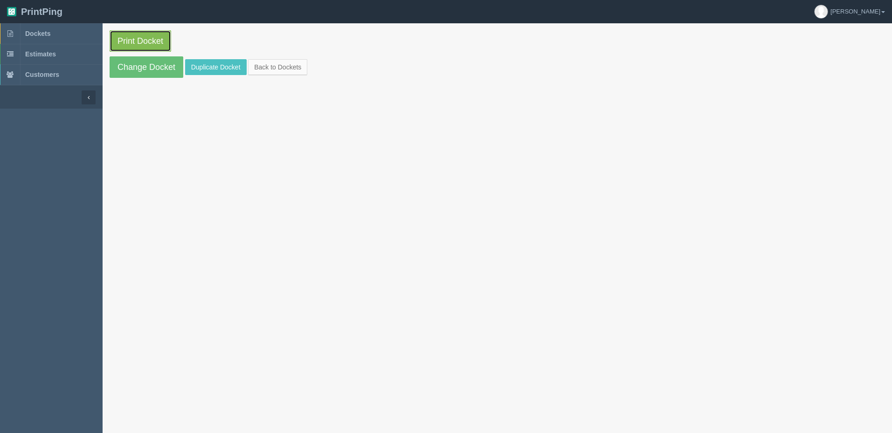
click at [143, 41] on link "Print Docket" at bounding box center [141, 40] width 62 height 21
click at [45, 30] on span "Dockets" at bounding box center [37, 33] width 25 height 7
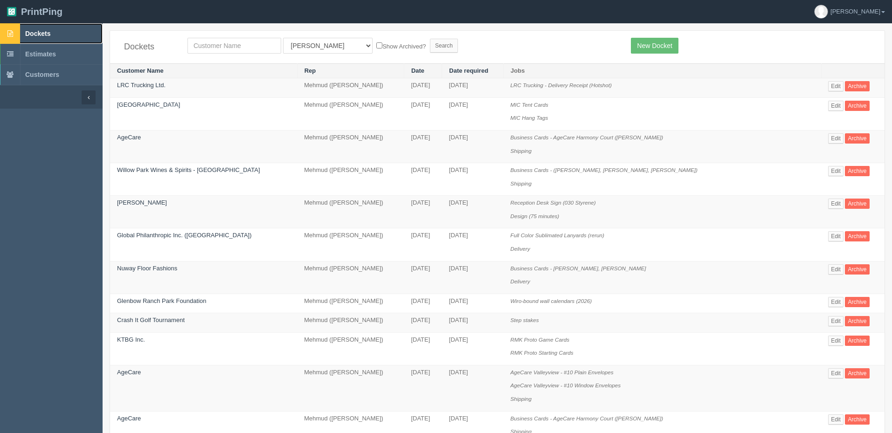
click at [50, 32] on span "Dockets" at bounding box center [37, 33] width 25 height 7
click at [28, 33] on span "Dockets" at bounding box center [37, 33] width 25 height 7
click at [43, 28] on link "Dockets" at bounding box center [51, 33] width 103 height 21
click at [52, 30] on link "Dockets" at bounding box center [51, 33] width 103 height 21
click at [41, 30] on span "Dockets" at bounding box center [37, 33] width 25 height 7
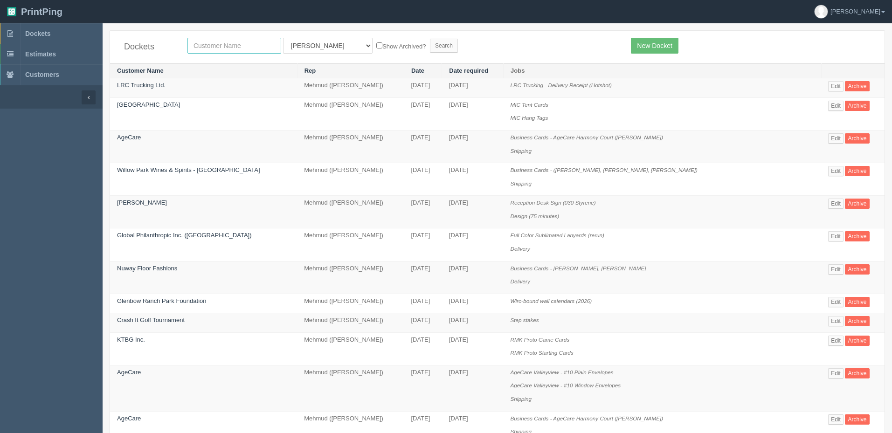
click at [247, 46] on input "text" at bounding box center [234, 46] width 94 height 16
type input "stage"
click at [430, 39] on input "Search" at bounding box center [444, 46] width 28 height 14
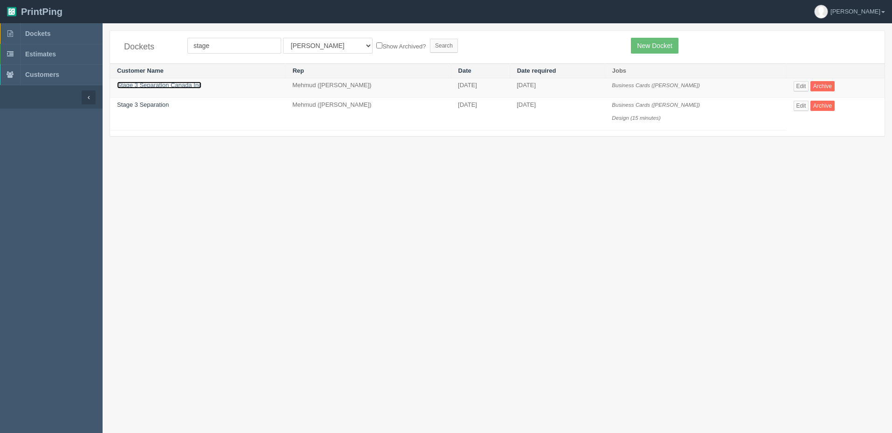
click at [154, 88] on link "Stage 3 Separation Canada Inc" at bounding box center [159, 85] width 84 height 7
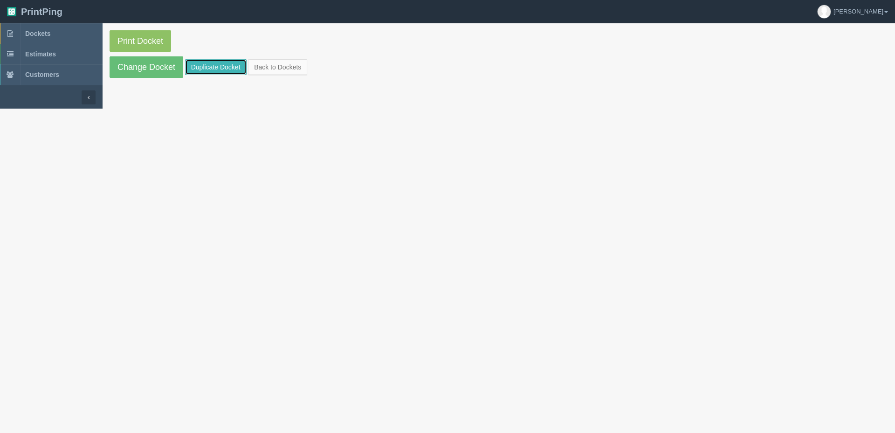
click at [203, 69] on link "Duplicate Docket" at bounding box center [216, 67] width 62 height 16
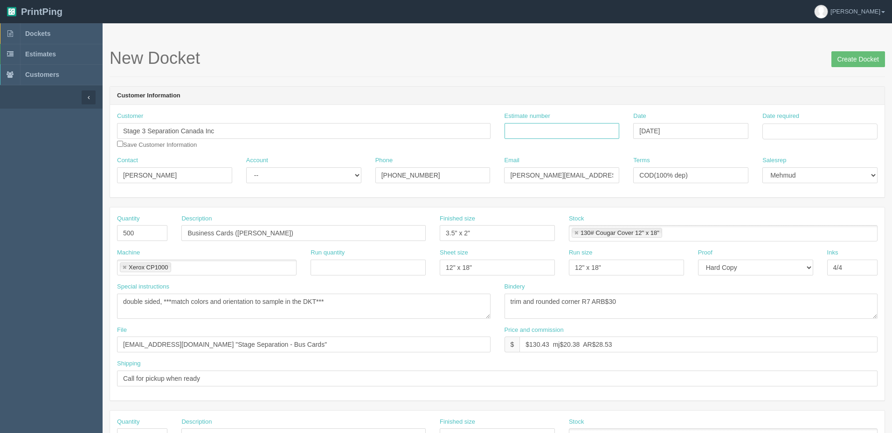
click at [564, 128] on input "Estimate number" at bounding box center [561, 131] width 115 height 16
paste input "091440"
type input "091440"
click at [795, 127] on input "Date required" at bounding box center [819, 132] width 115 height 16
click at [797, 237] on td "26" at bounding box center [797, 234] width 12 height 14
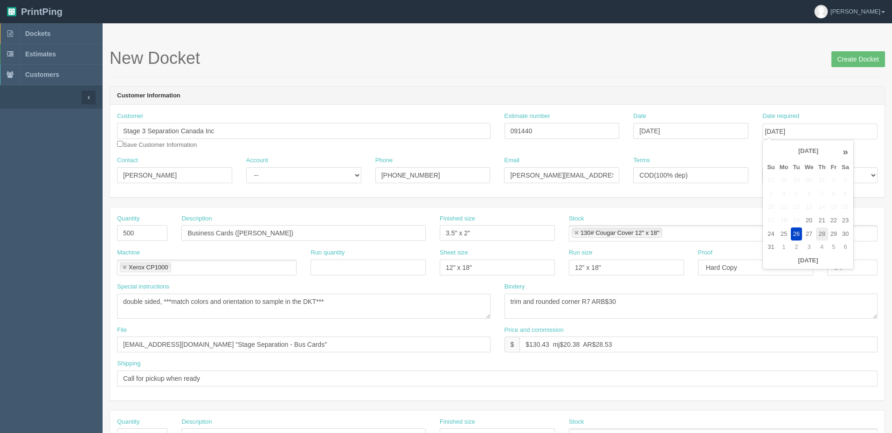
click at [820, 232] on td "28" at bounding box center [822, 234] width 12 height 14
click at [807, 233] on td "27" at bounding box center [809, 234] width 14 height 14
type input "[DATE]"
click at [737, 94] on header "Customer Information" at bounding box center [497, 96] width 774 height 19
click at [270, 172] on select "-- Existing Client Allrush Client Rep Client" at bounding box center [303, 175] width 115 height 16
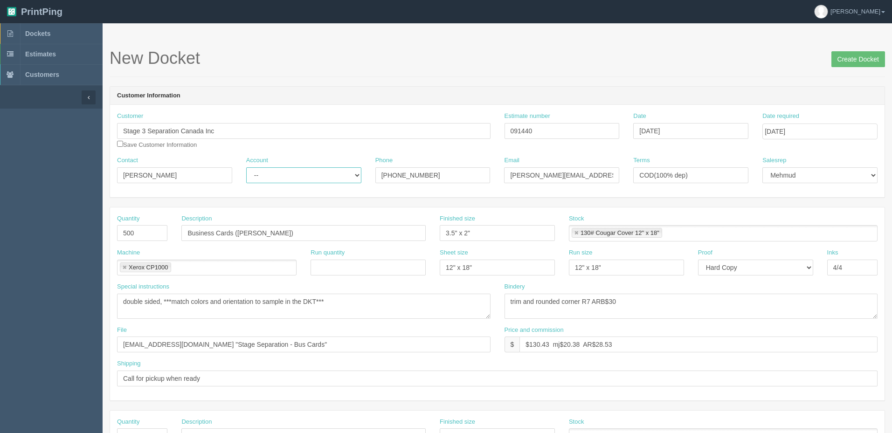
select select "Rep Client"
click at [246, 167] on select "-- Existing Client Allrush Client Rep Client" at bounding box center [303, 175] width 115 height 16
click at [334, 235] on input "Business Cards ([PERSON_NAME])" at bounding box center [303, 233] width 244 height 16
paste input "[PERSON_NAME]"
type input "Business Cards ([PERSON_NAME])"
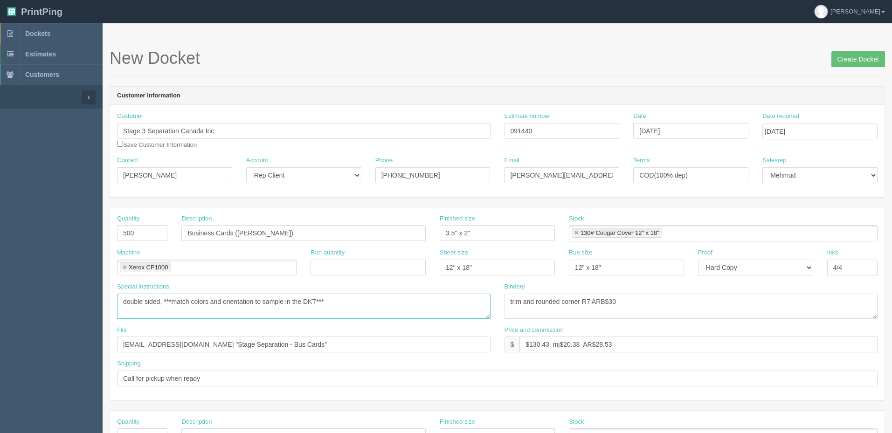
click at [388, 306] on textarea "double sided, ***match colors and orientation to sample in the DKT***" at bounding box center [303, 306] width 373 height 25
drag, startPoint x: 147, startPoint y: 235, endPoint x: 0, endPoint y: 207, distance: 149.6
click at [0, 207] on section "Dockets Estimates Customers" at bounding box center [446, 434] width 892 height 823
type input "250"
drag, startPoint x: 537, startPoint y: 344, endPoint x: 1136, endPoint y: 342, distance: 599.0
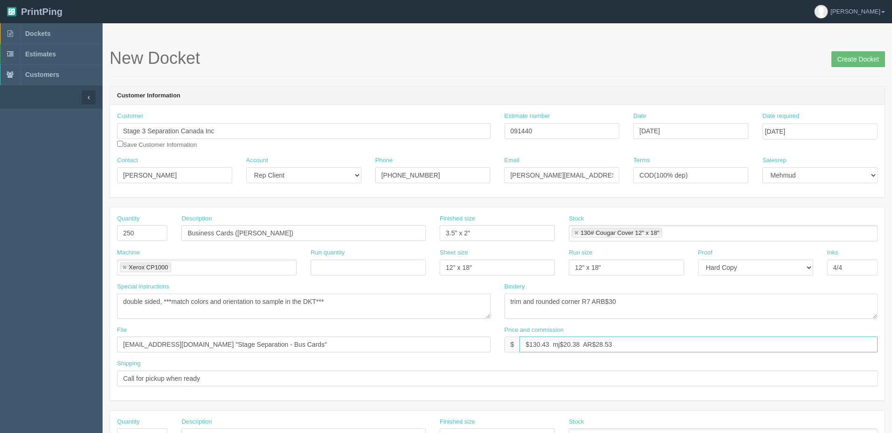
click at [891, 342] on html "PrintPing Zack Edit account ( [PERSON_NAME][EMAIL_ADDRESS][DOMAIN_NAME] ) Logou…" at bounding box center [446, 423] width 892 height 847
drag, startPoint x: 542, startPoint y: 121, endPoint x: 241, endPoint y: 106, distance: 302.0
click at [241, 106] on div "Customer Stage 3 Separation Canada Inc Save Customer Information Estimate numbe…" at bounding box center [497, 151] width 774 height 92
drag, startPoint x: 613, startPoint y: 345, endPoint x: 613, endPoint y: 339, distance: 6.6
click at [613, 342] on input "$112.72 mj$ AR$" at bounding box center [698, 345] width 358 height 16
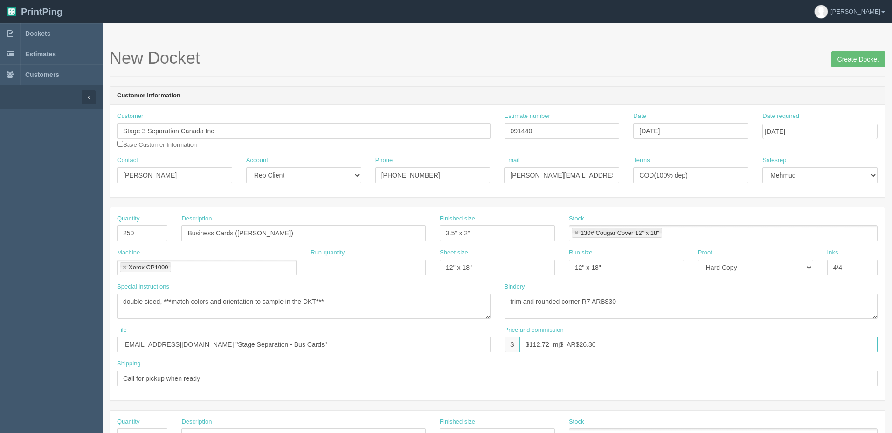
drag, startPoint x: 562, startPoint y: 346, endPoint x: 702, endPoint y: 374, distance: 142.7
click at [563, 345] on input "$112.72 mj$ AR$26.30" at bounding box center [698, 345] width 358 height 16
type input "$112.72 mj$11.27 AR$26.30"
click at [281, 349] on input "[EMAIL_ADDRESS][DOMAIN_NAME] "Stage Separation - Bus Cards"" at bounding box center [303, 345] width 373 height 16
click at [380, 300] on textarea "double sided, ***match colors and orientation to sample in the DKT***" at bounding box center [303, 306] width 373 height 25
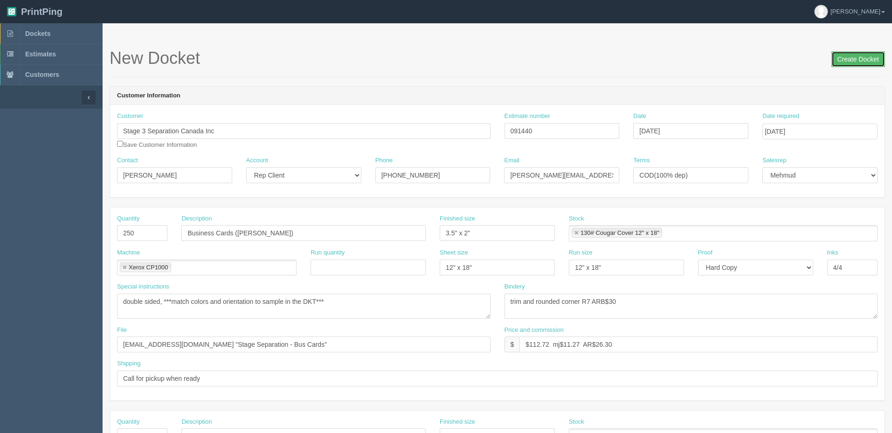
click at [861, 57] on input "Create Docket" at bounding box center [858, 59] width 54 height 16
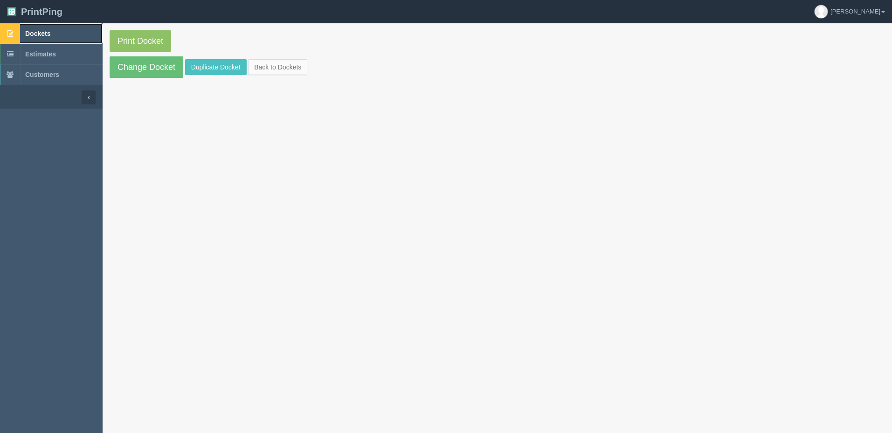
click at [40, 30] on span "Dockets" at bounding box center [37, 33] width 25 height 7
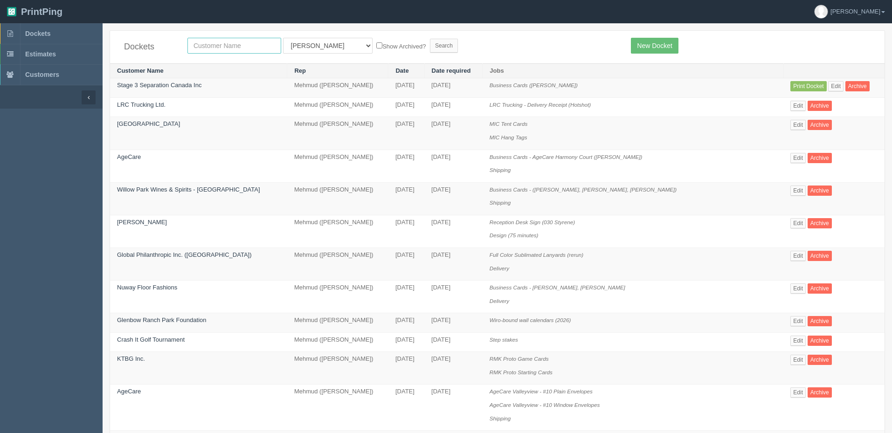
click at [212, 46] on input "text" at bounding box center [234, 46] width 94 height 16
click at [833, 86] on link "Edit" at bounding box center [835, 86] width 15 height 10
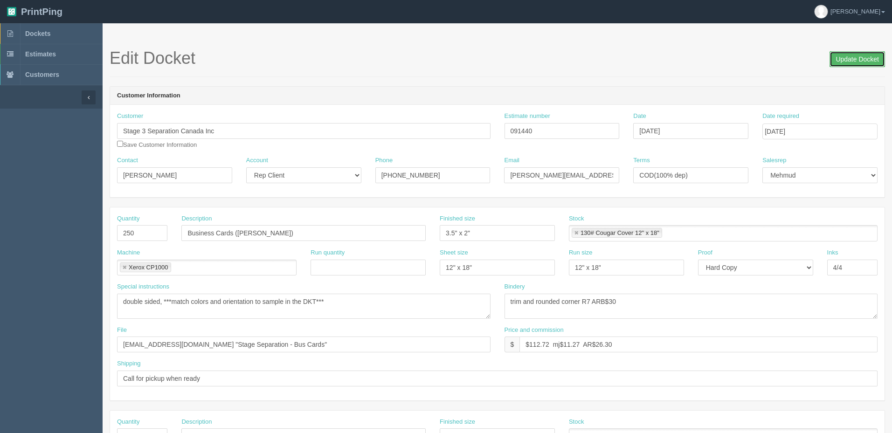
click at [854, 60] on input "Update Docket" at bounding box center [856, 59] width 55 height 16
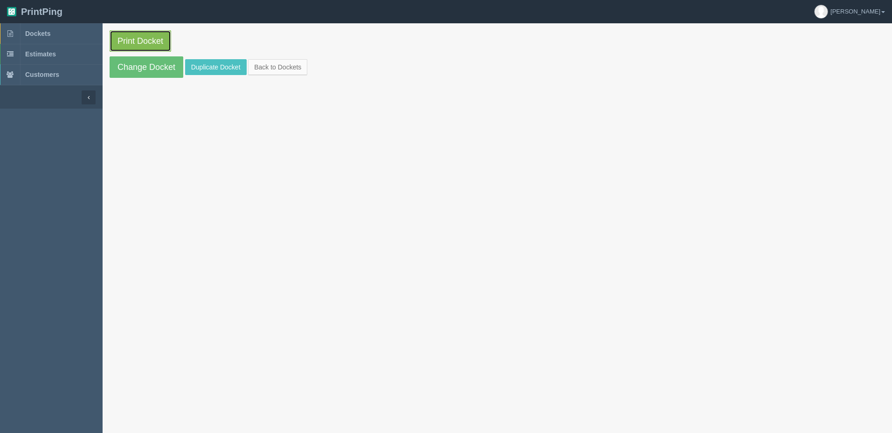
click at [153, 43] on link "Print Docket" at bounding box center [141, 40] width 62 height 21
click at [65, 38] on link "Dockets" at bounding box center [51, 33] width 103 height 21
